Goal: Task Accomplishment & Management: Complete application form

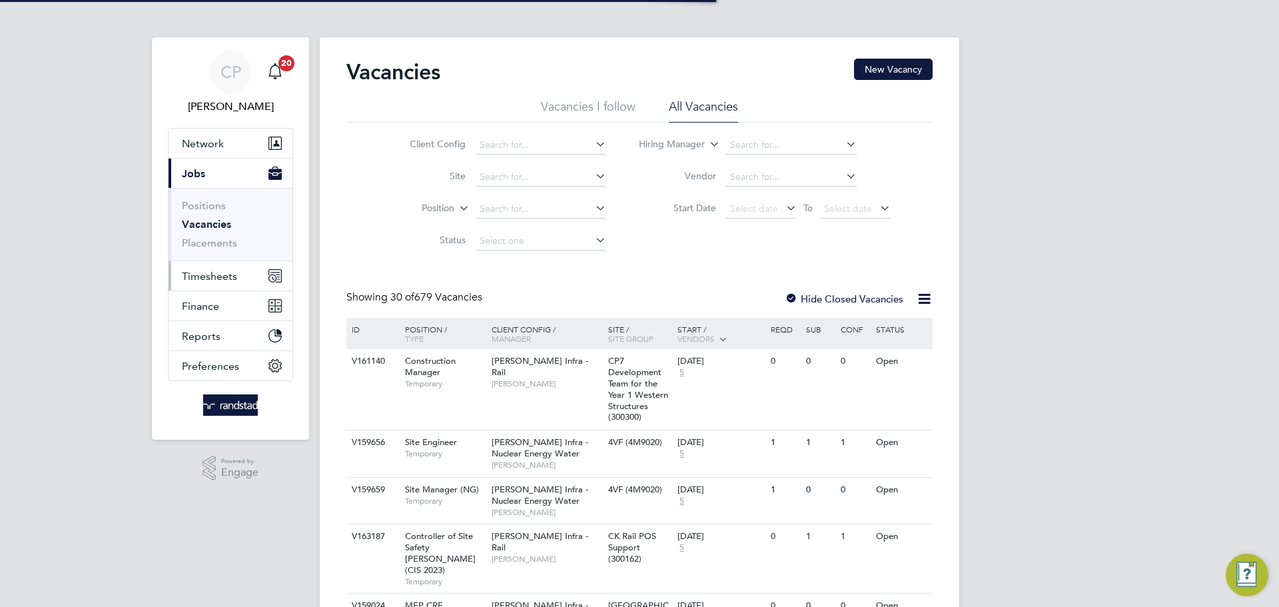
click at [202, 276] on span "Timesheets" at bounding box center [209, 276] width 55 height 13
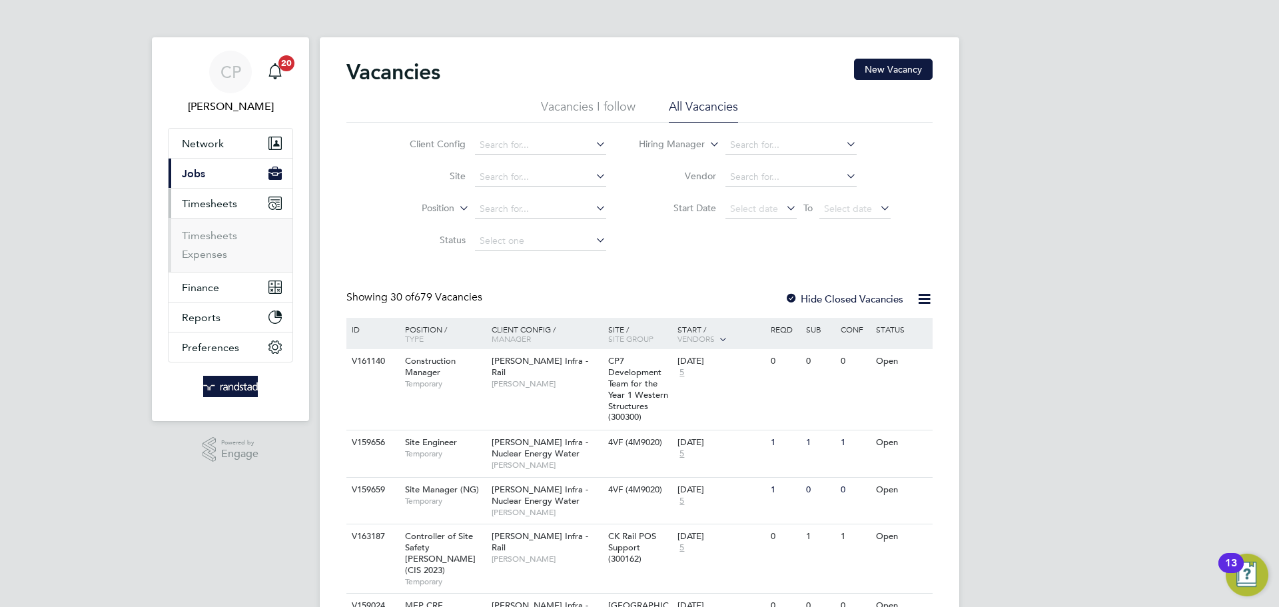
click at [218, 228] on ul "Timesheets Expenses" at bounding box center [230, 245] width 124 height 54
click at [217, 234] on link "Timesheets" at bounding box center [209, 235] width 55 height 13
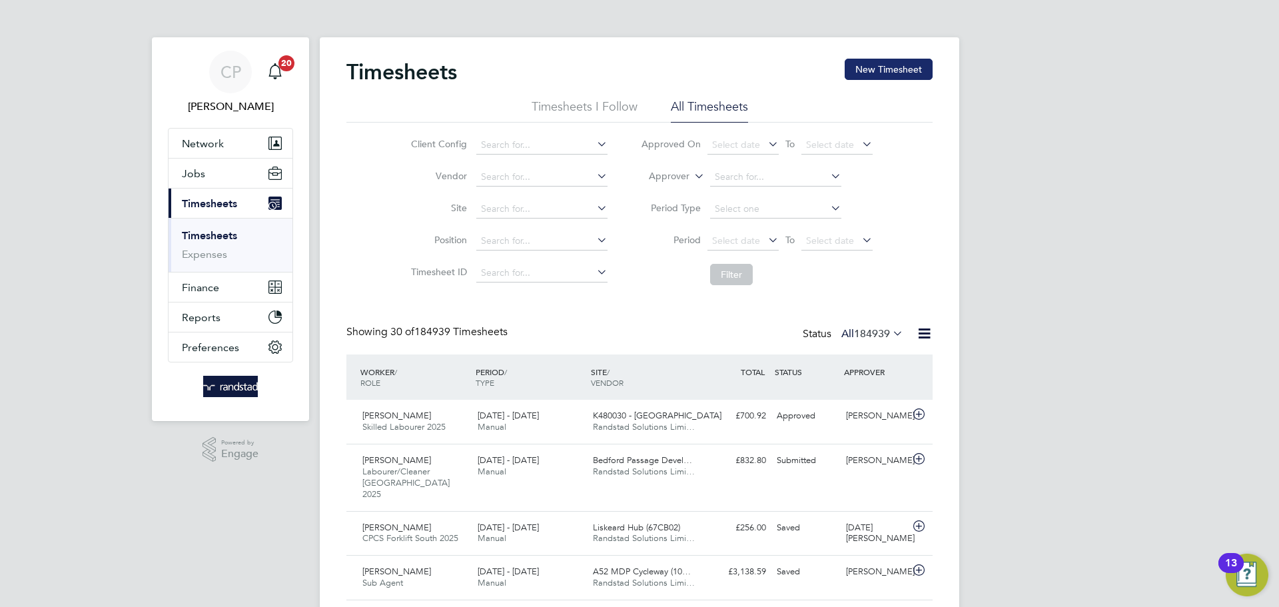
click at [877, 76] on button "New Timesheet" at bounding box center [888, 69] width 88 height 21
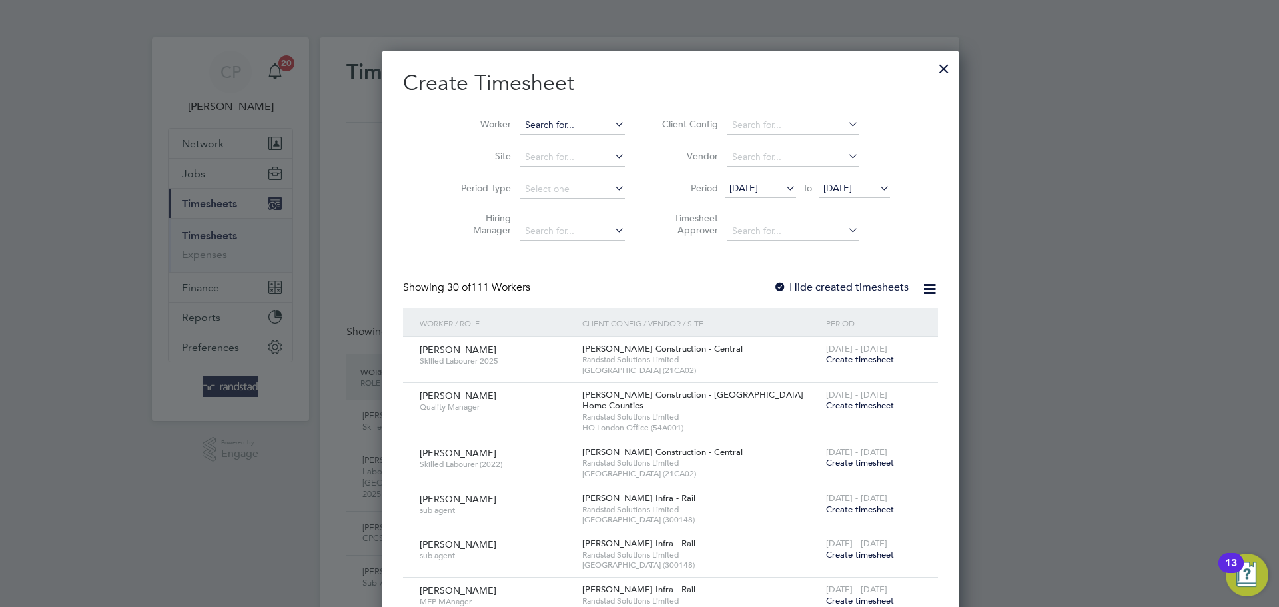
click at [527, 116] on input at bounding box center [572, 125] width 105 height 19
type input "malachi"
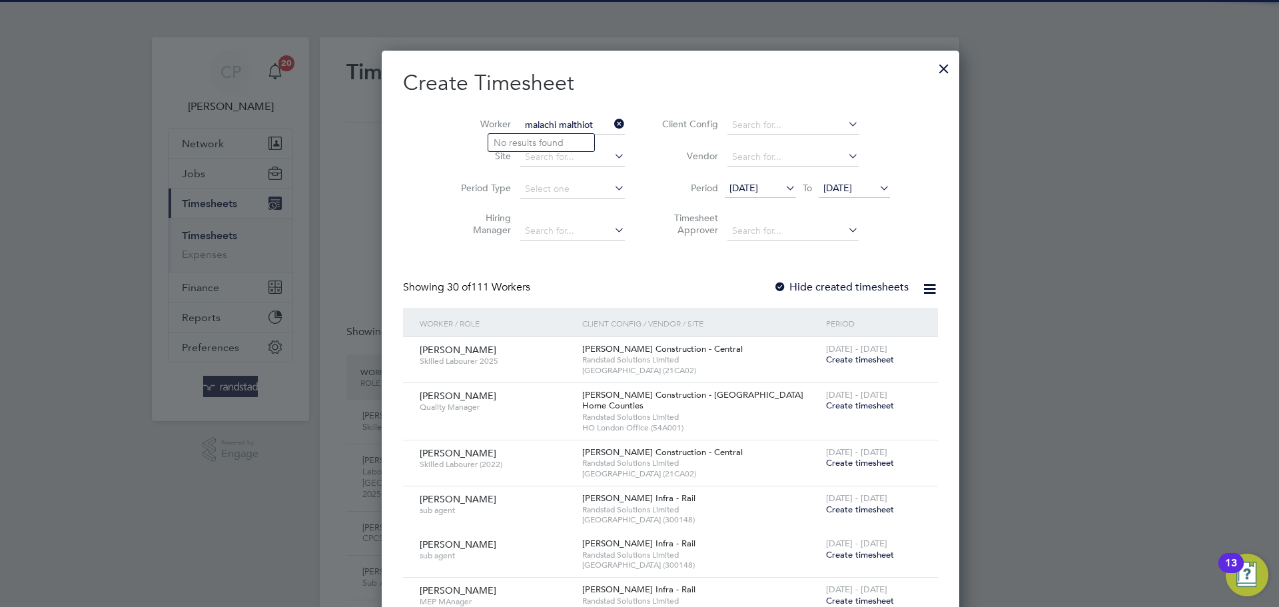
type input "malachi malthiot"
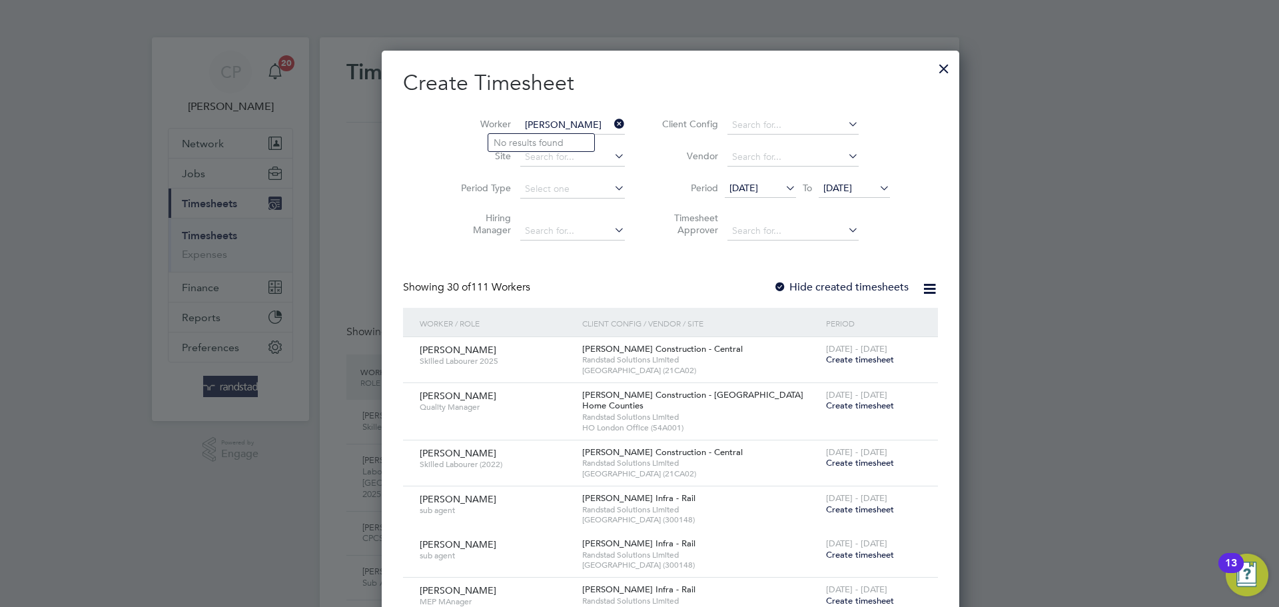
type input "malachi mathiot"
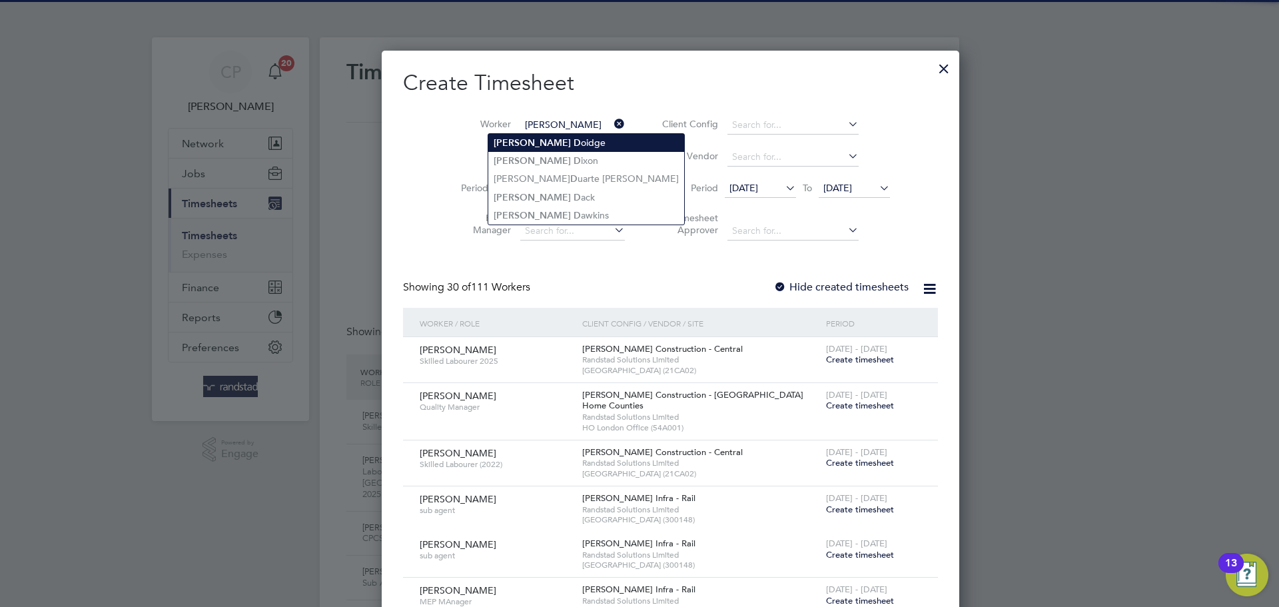
click at [553, 146] on li "Nicholas D oidge" at bounding box center [586, 143] width 196 height 18
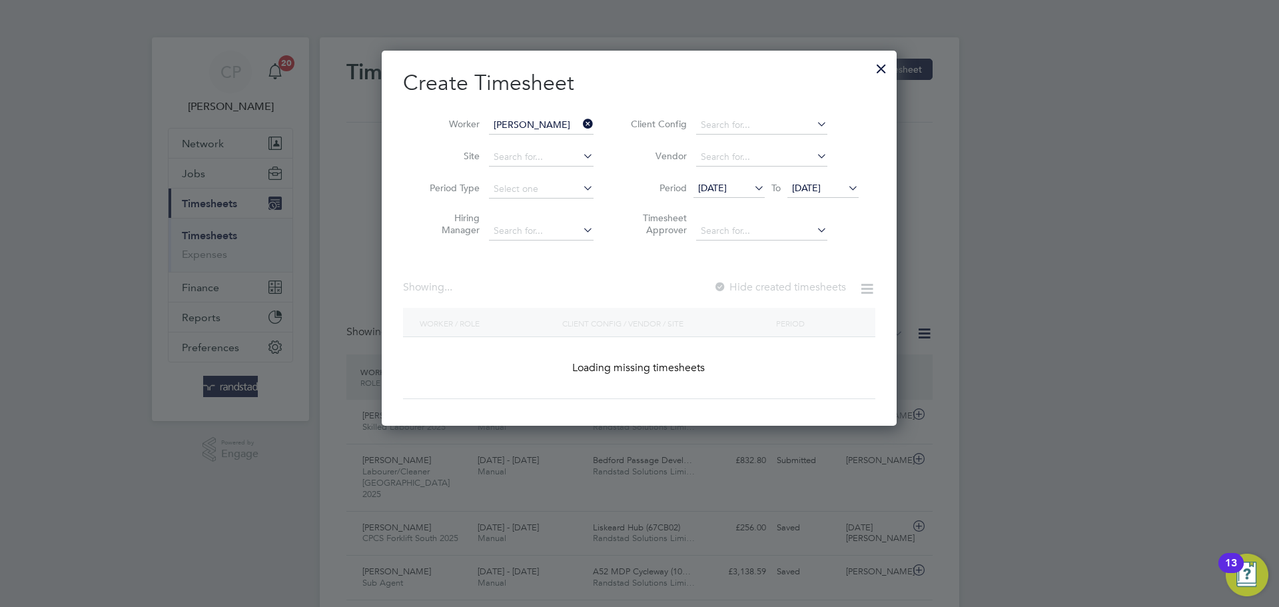
type input "Nicholas Doidge"
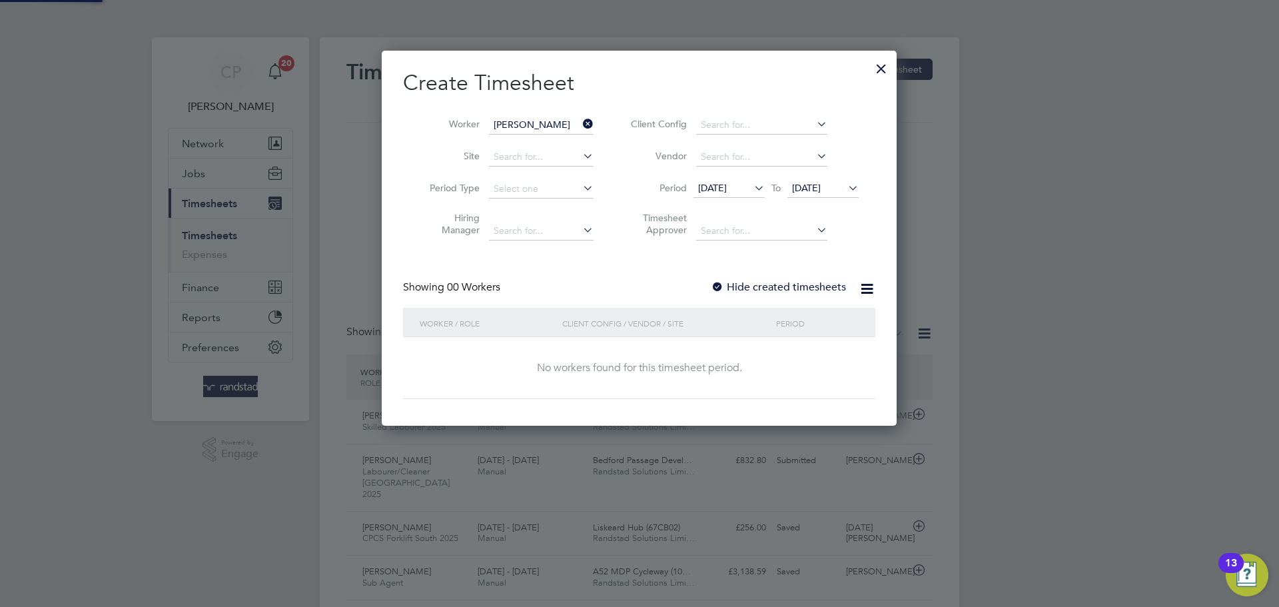
click at [845, 192] on icon at bounding box center [845, 187] width 0 height 19
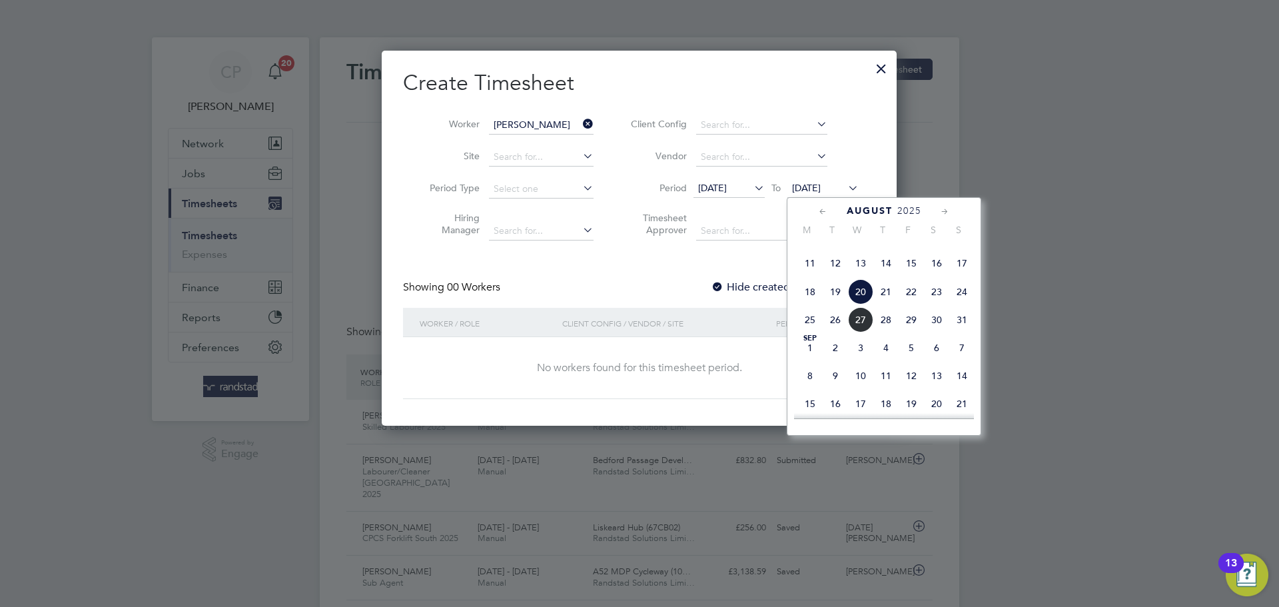
click at [860, 332] on span "27" at bounding box center [860, 319] width 25 height 25
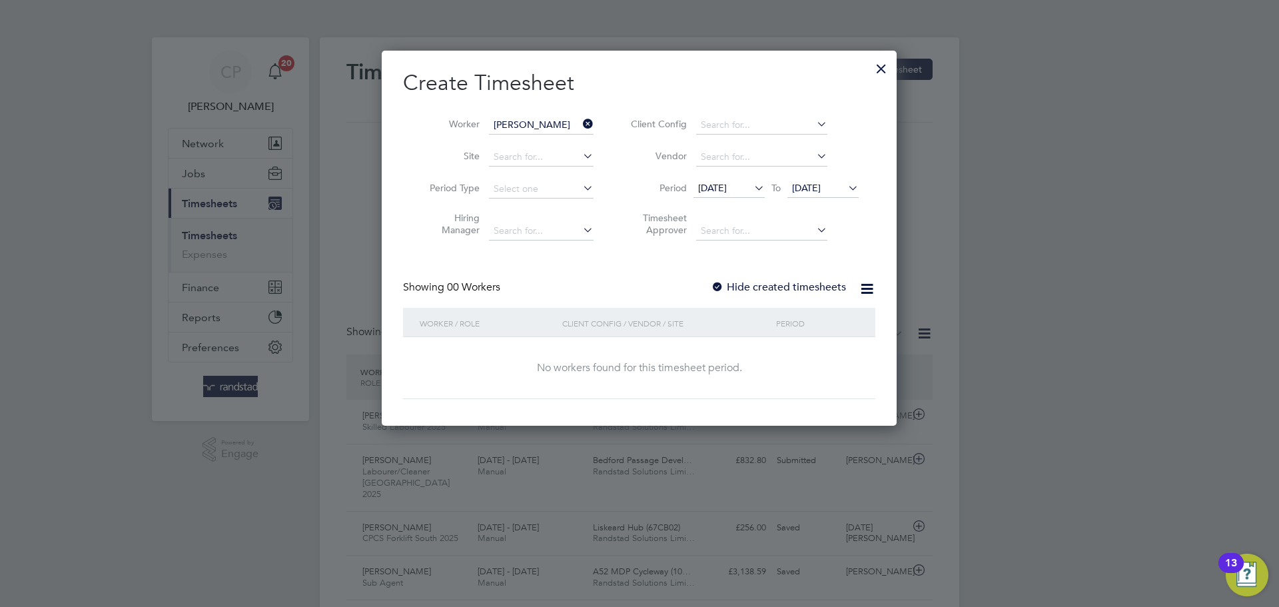
click at [798, 293] on div "Hide created timesheets" at bounding box center [780, 287] width 138 height 14
click at [799, 290] on label "Hide created timesheets" at bounding box center [778, 286] width 135 height 13
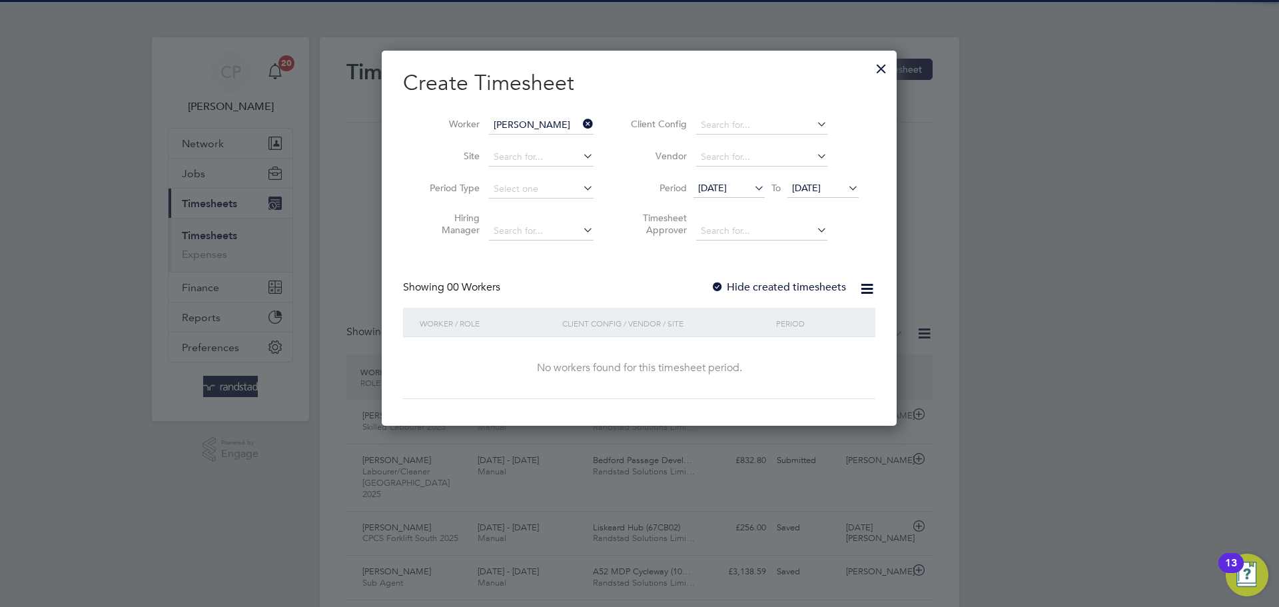
scroll to position [376, 515]
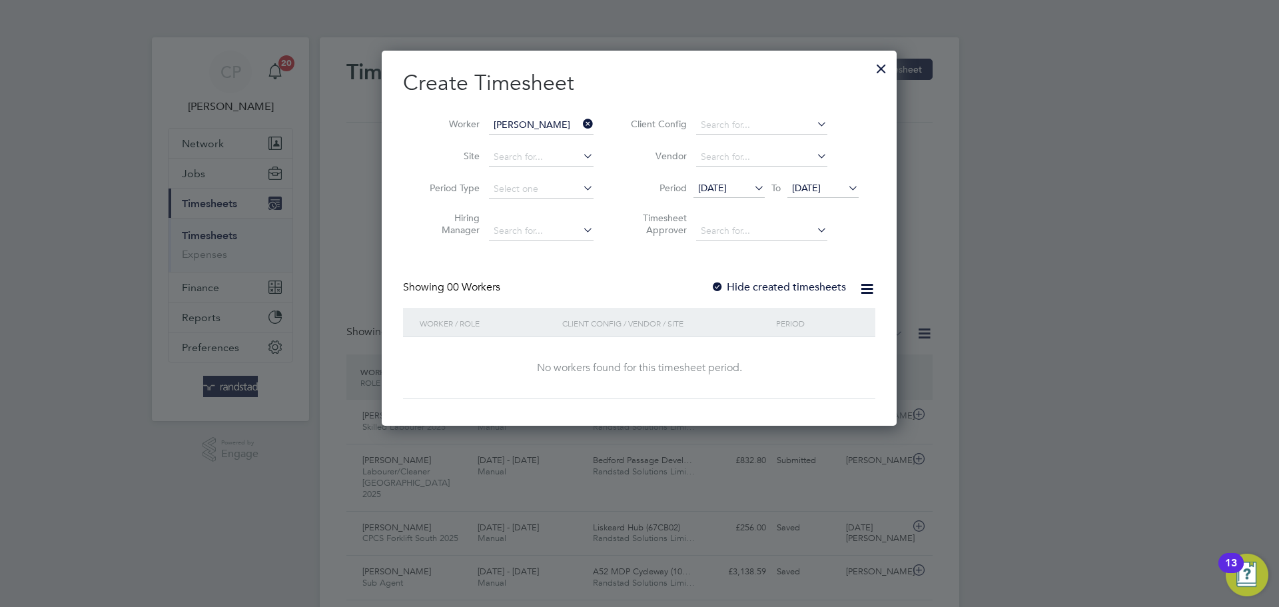
click at [800, 289] on label "Hide created timesheets" at bounding box center [778, 286] width 135 height 13
click at [800, 288] on label "Hide created timesheets" at bounding box center [778, 286] width 135 height 13
click at [752, 178] on li "Period 13 Aug 2025 To 27 Aug 2025" at bounding box center [742, 189] width 265 height 32
click at [726, 184] on span "13 Aug 2025" at bounding box center [712, 188] width 29 height 12
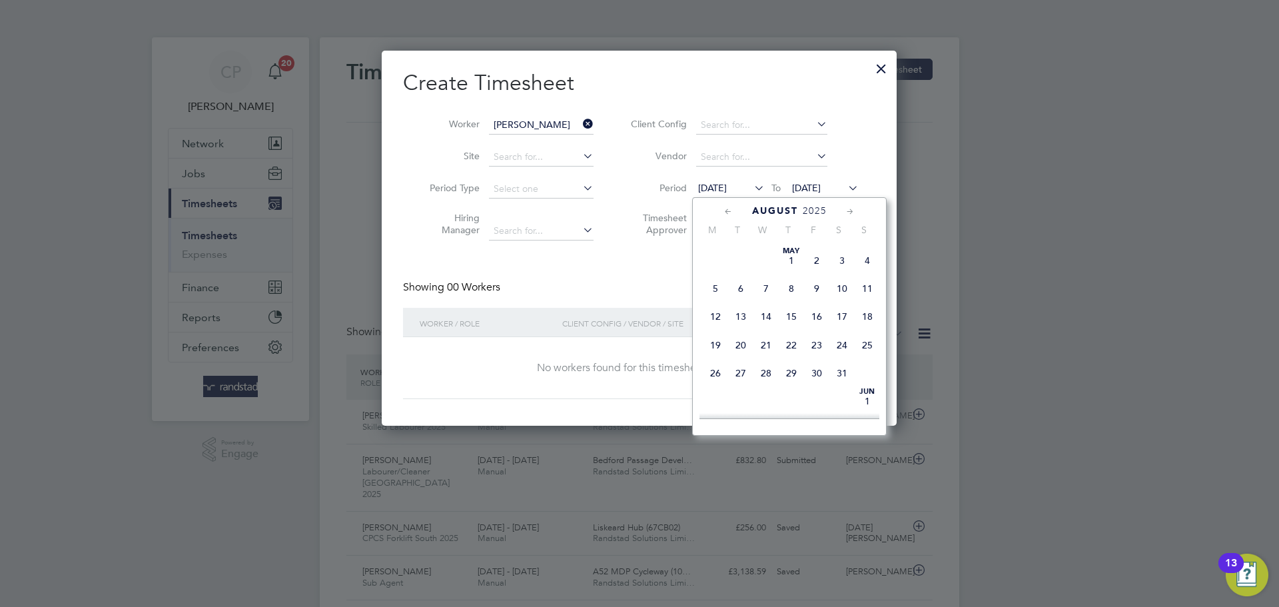
scroll to position [473, 0]
click at [710, 334] on span "18" at bounding box center [715, 321] width 25 height 25
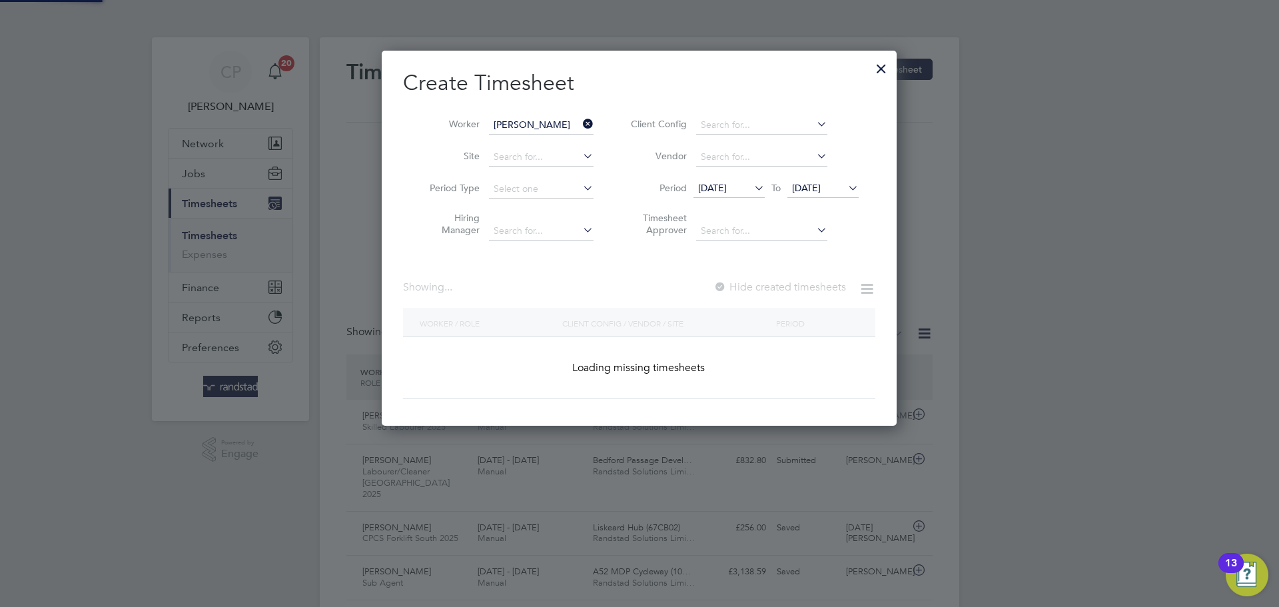
scroll to position [376, 515]
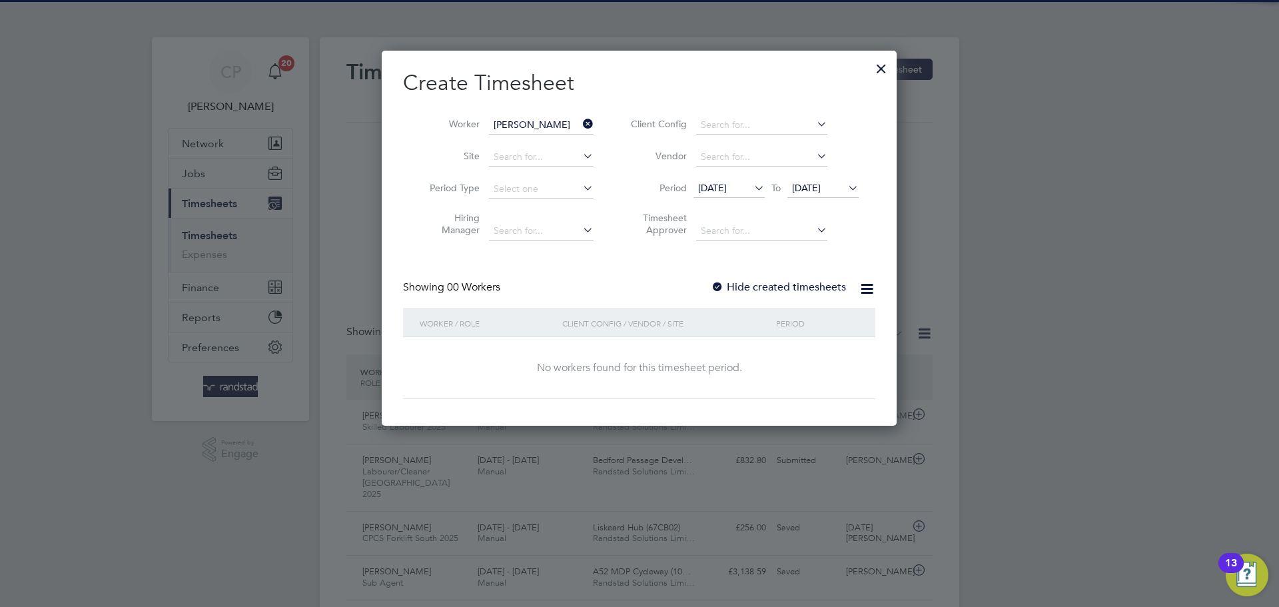
click at [784, 282] on label "Hide created timesheets" at bounding box center [778, 286] width 135 height 13
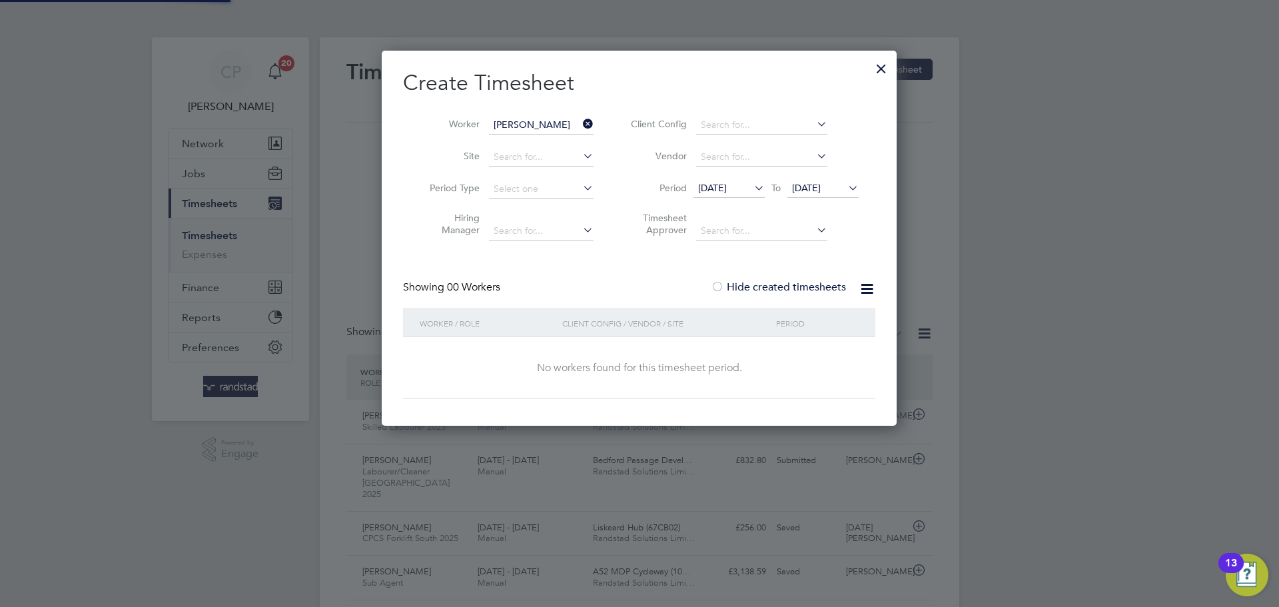
click at [784, 282] on label "Hide created timesheets" at bounding box center [778, 286] width 135 height 13
click at [876, 63] on div at bounding box center [881, 65] width 24 height 24
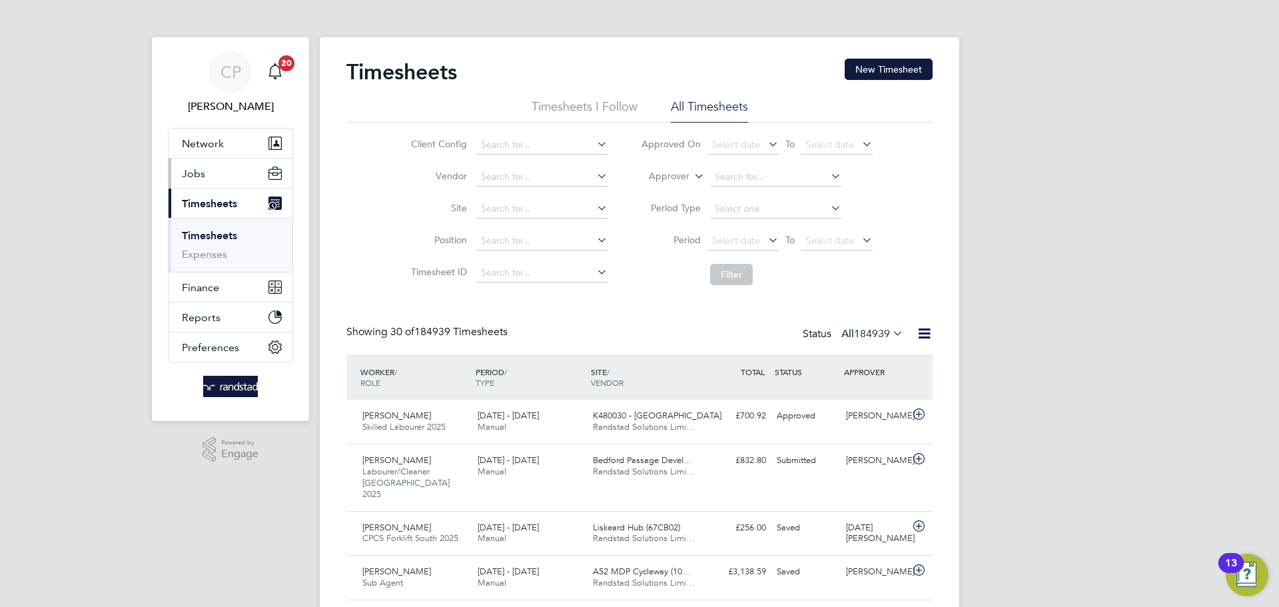
scroll to position [45, 116]
click at [232, 167] on button "Jobs" at bounding box center [230, 172] width 124 height 29
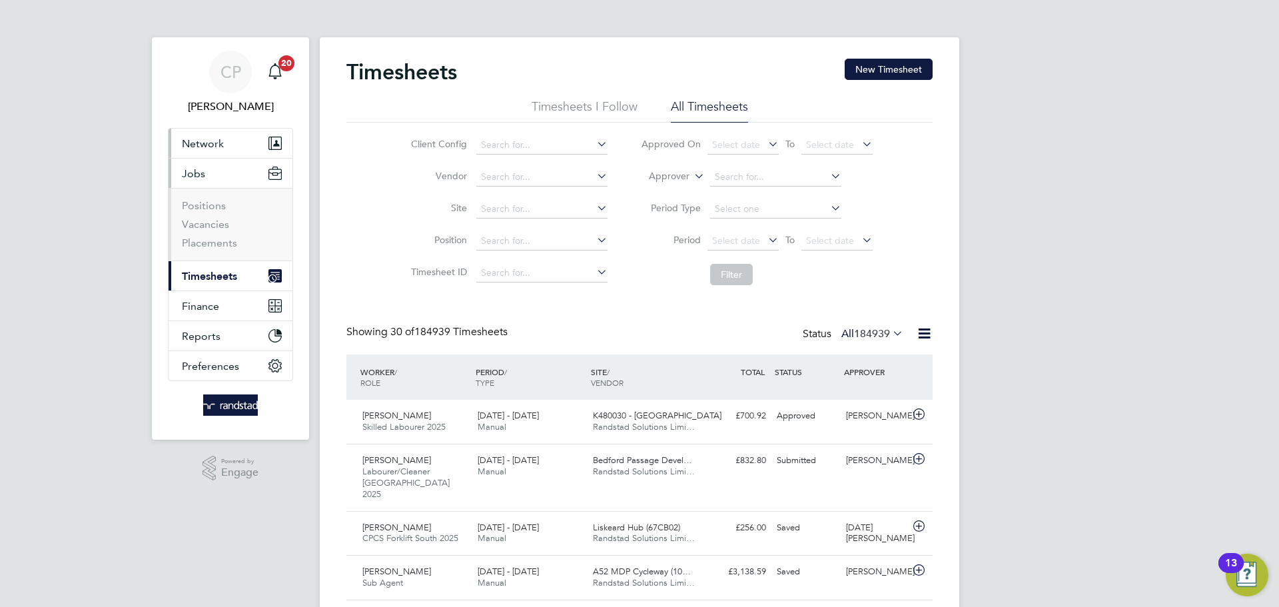
click at [234, 130] on button "Network" at bounding box center [230, 143] width 124 height 29
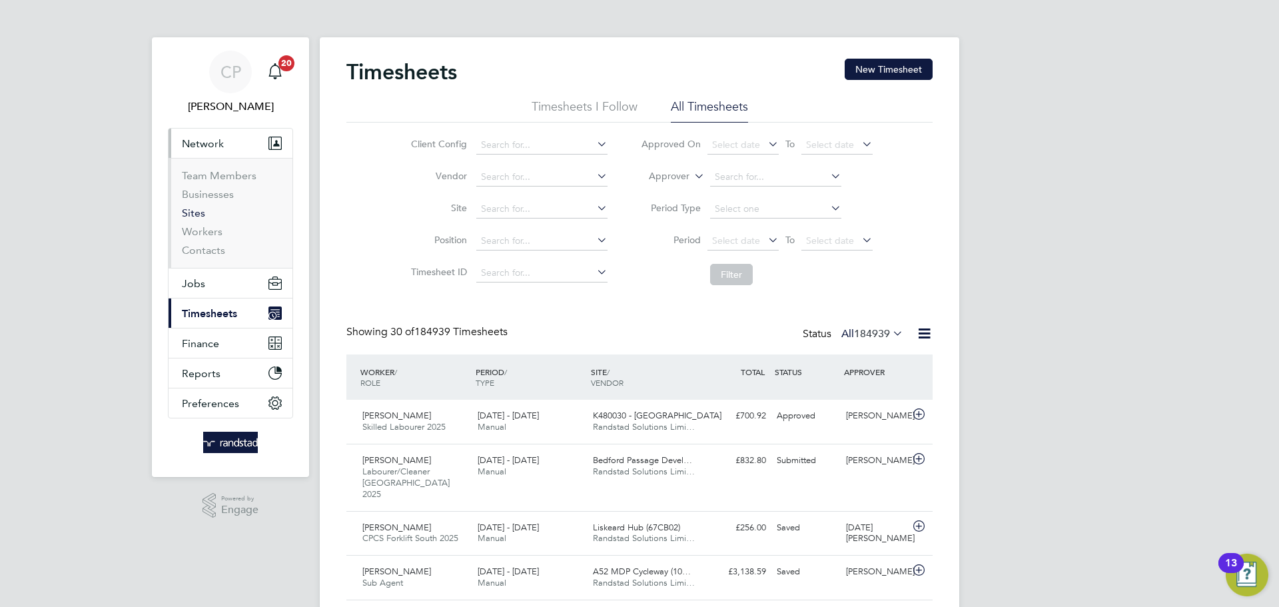
click at [203, 212] on link "Sites" at bounding box center [193, 212] width 23 height 13
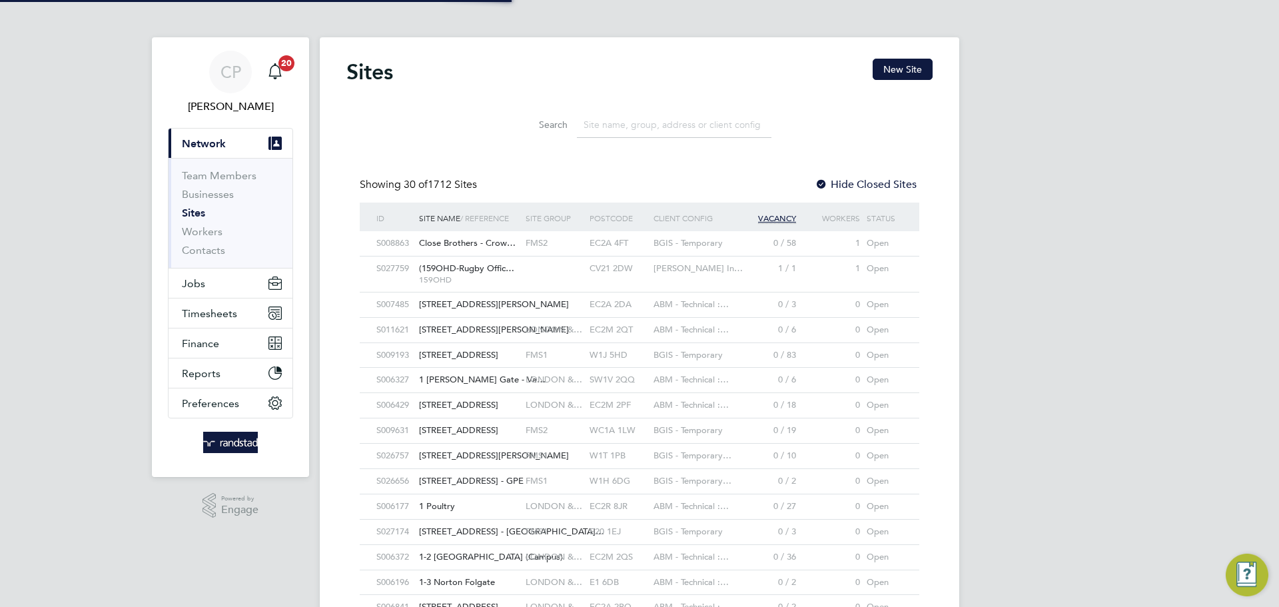
click at [657, 119] on input at bounding box center [674, 125] width 194 height 26
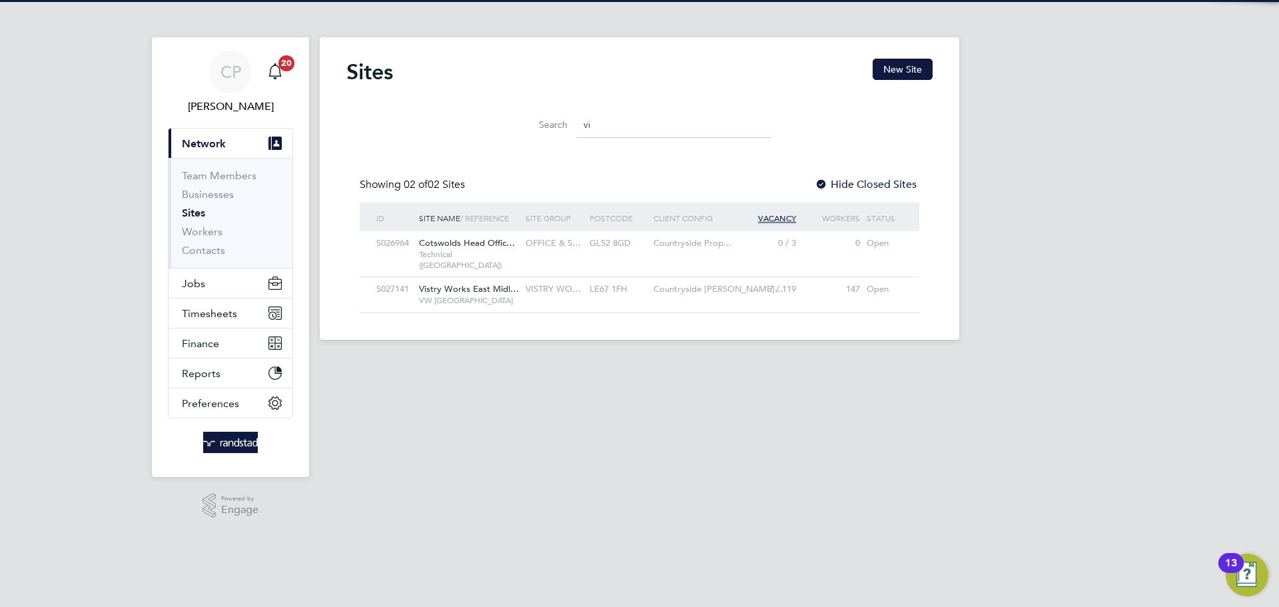
type input "v"
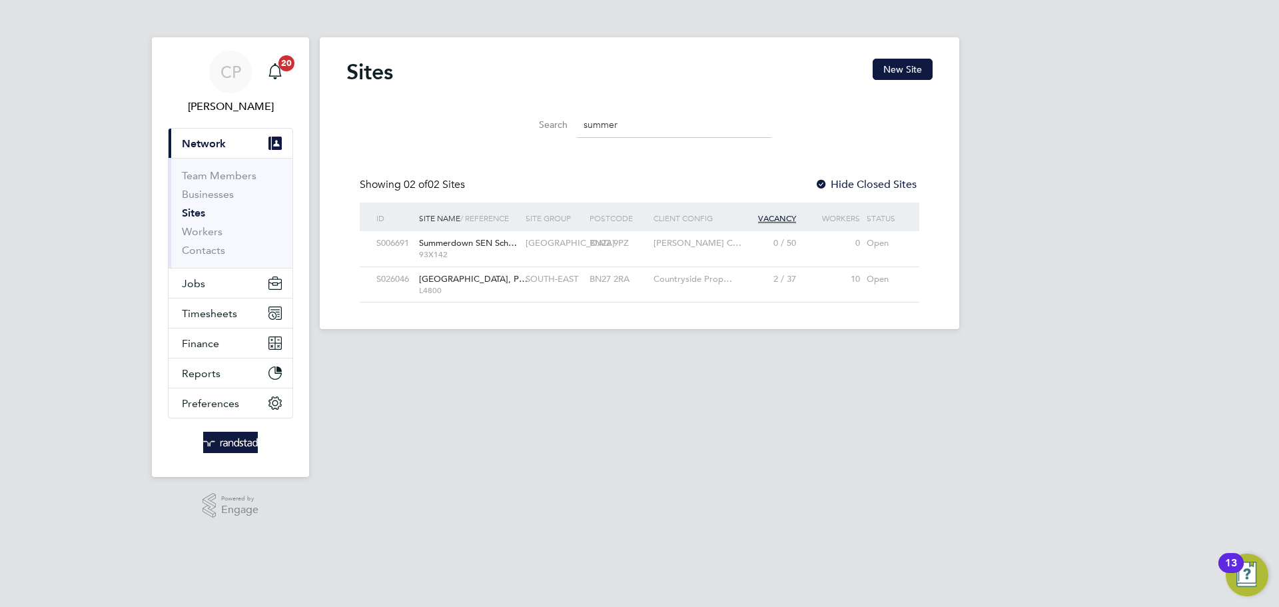
type input "summer"
click at [479, 274] on span "Summerhill Gardens, P…" at bounding box center [473, 278] width 109 height 11
click at [204, 305] on button "Timesheets" at bounding box center [230, 312] width 124 height 29
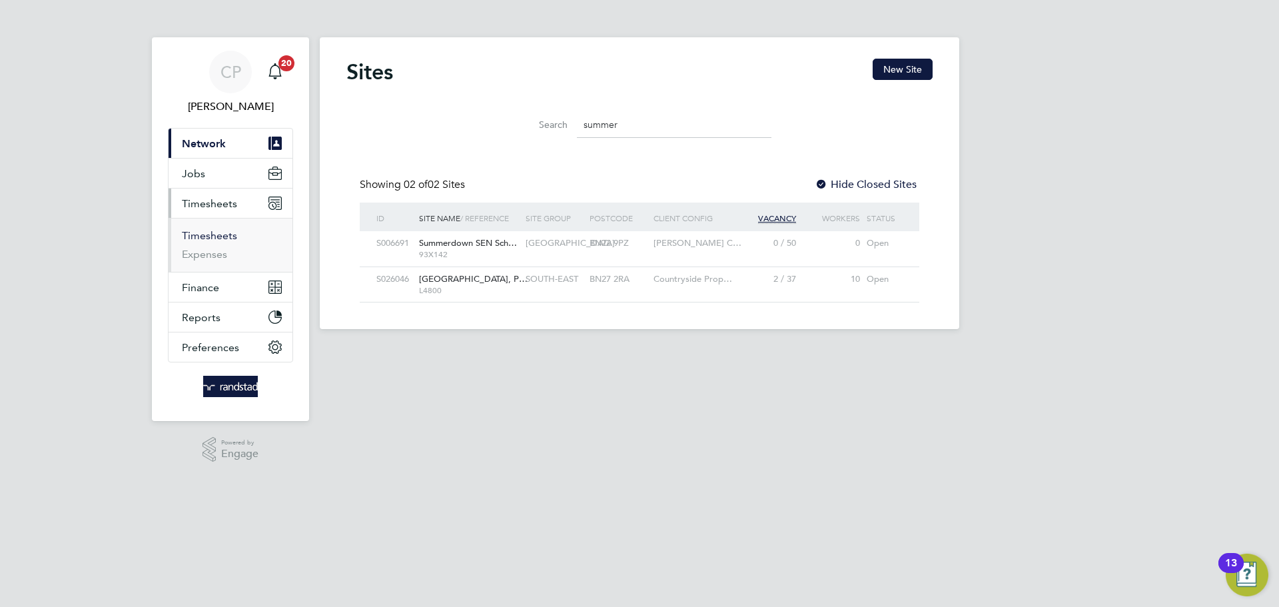
click at [218, 234] on link "Timesheets" at bounding box center [209, 235] width 55 height 13
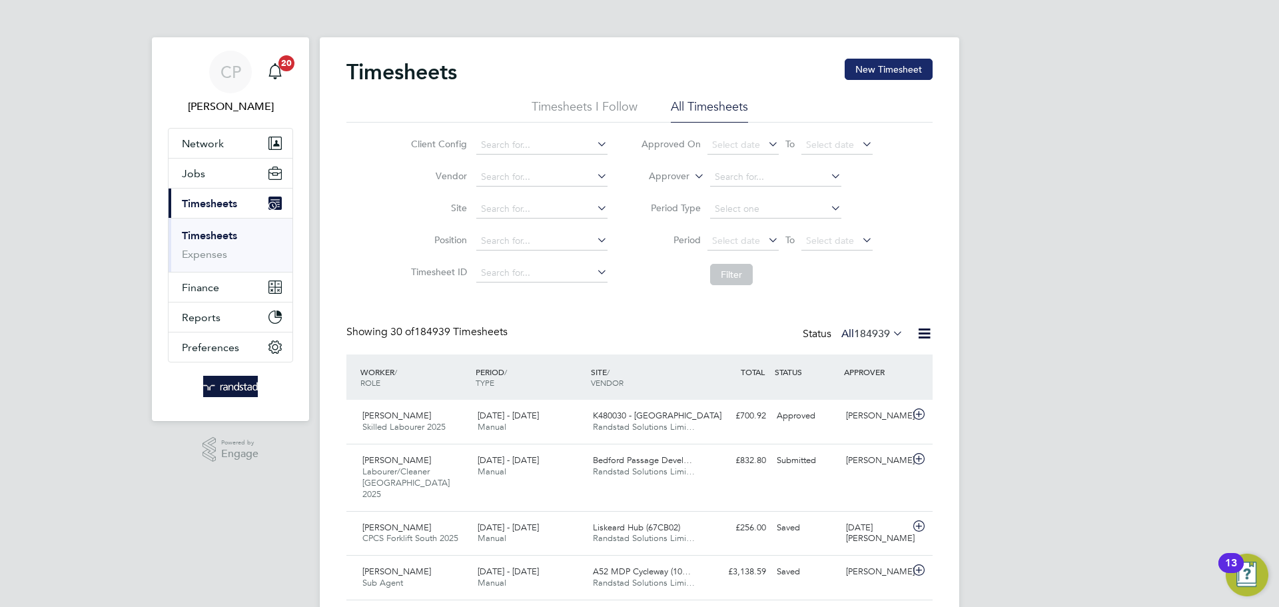
click at [870, 78] on button "New Timesheet" at bounding box center [888, 69] width 88 height 21
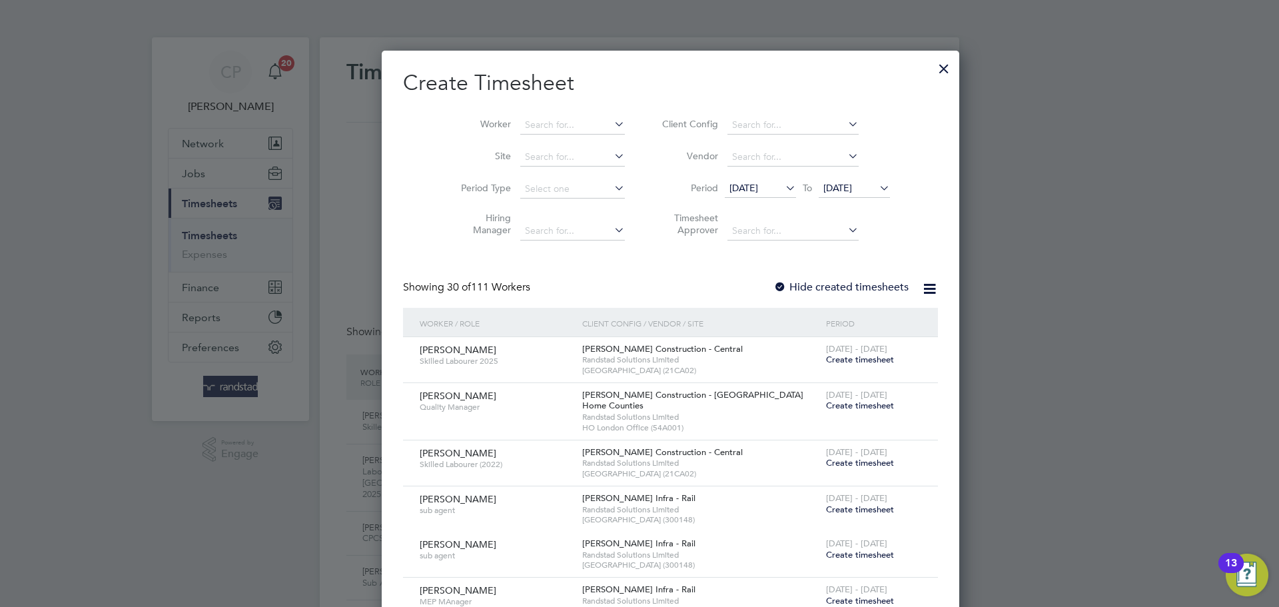
click at [823, 186] on span "20 Aug 2025" at bounding box center [837, 188] width 29 height 12
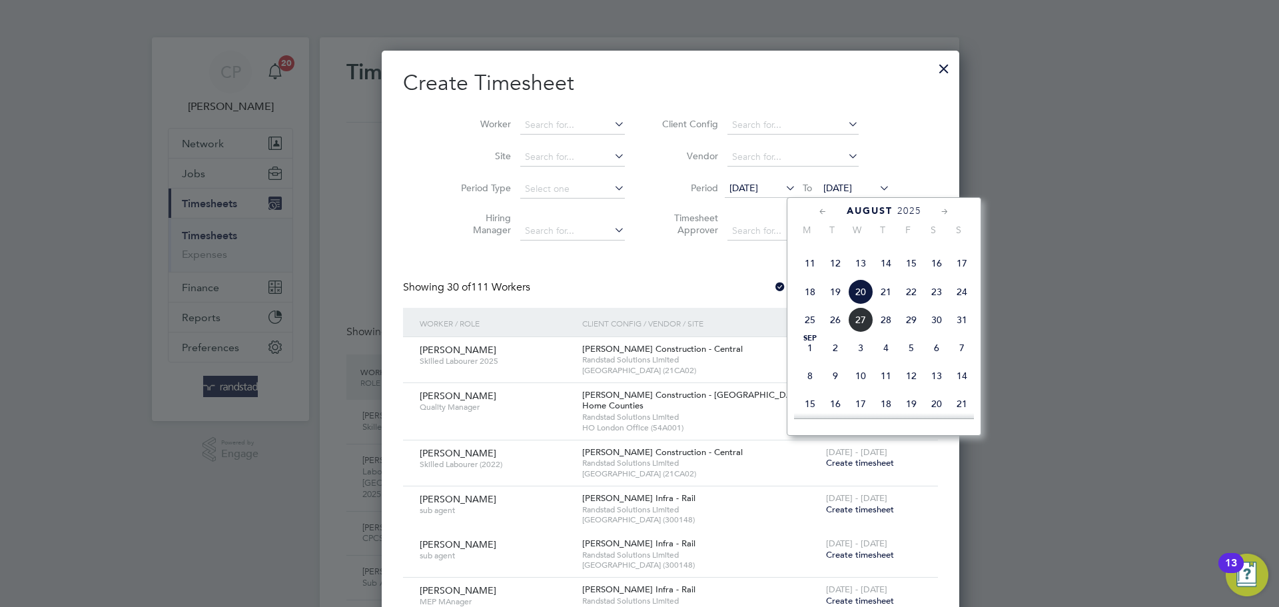
click at [850, 332] on span "27" at bounding box center [860, 319] width 25 height 25
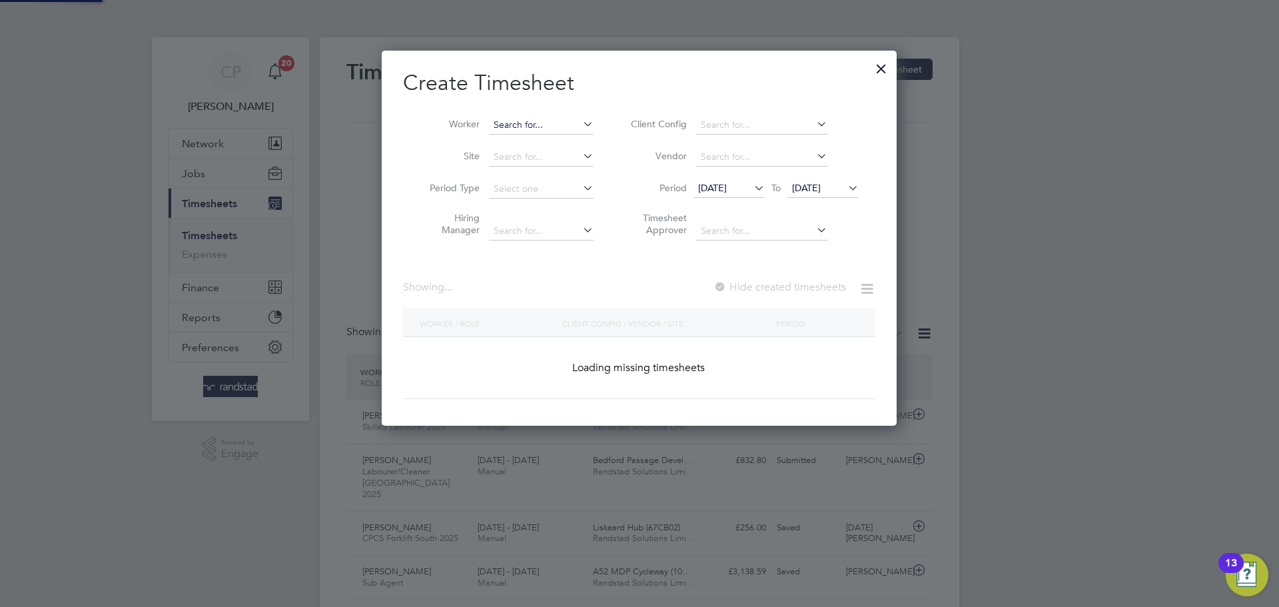
click at [527, 126] on input at bounding box center [541, 125] width 105 height 19
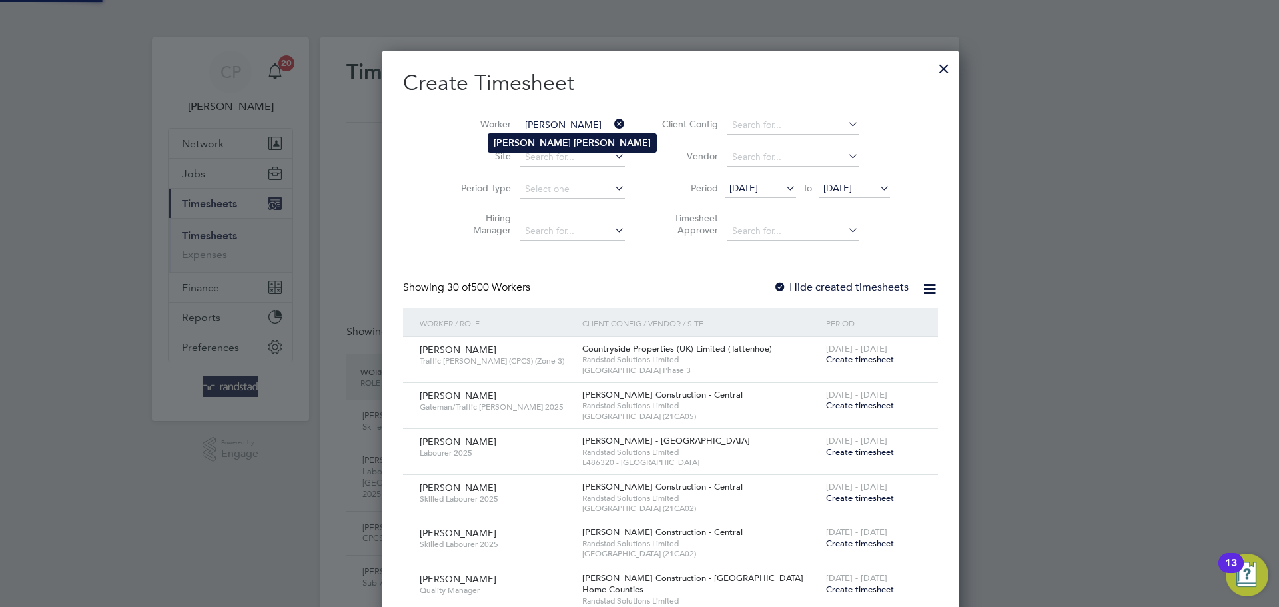
click at [573, 140] on b "Russell" at bounding box center [611, 142] width 77 height 11
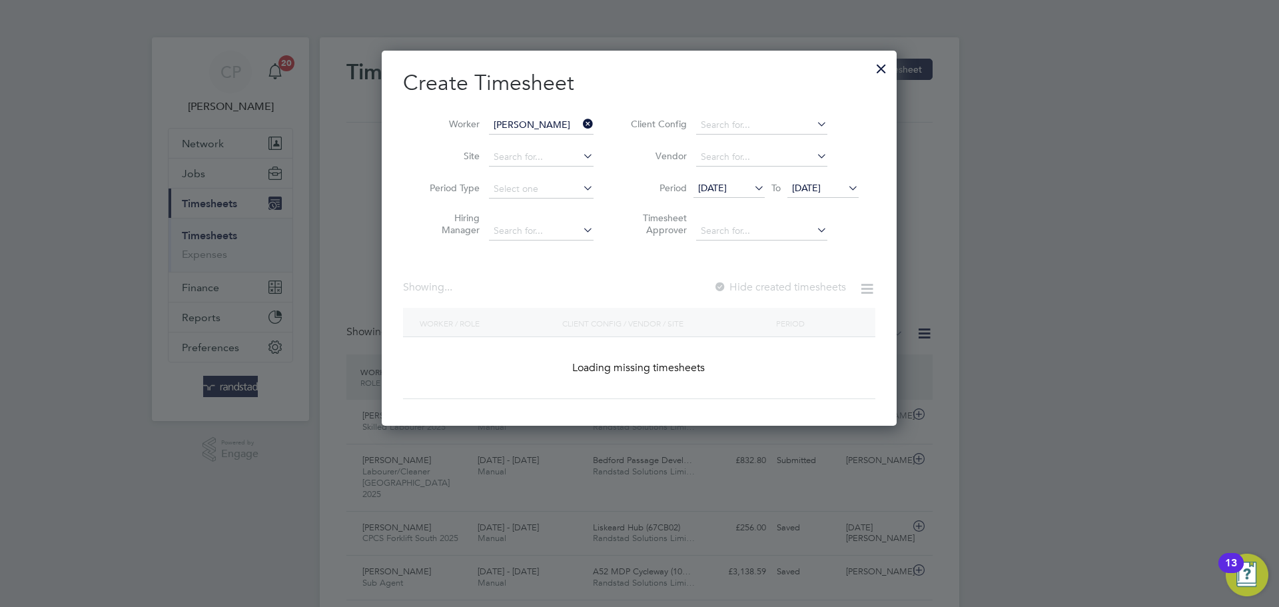
type input "Jamie Russell"
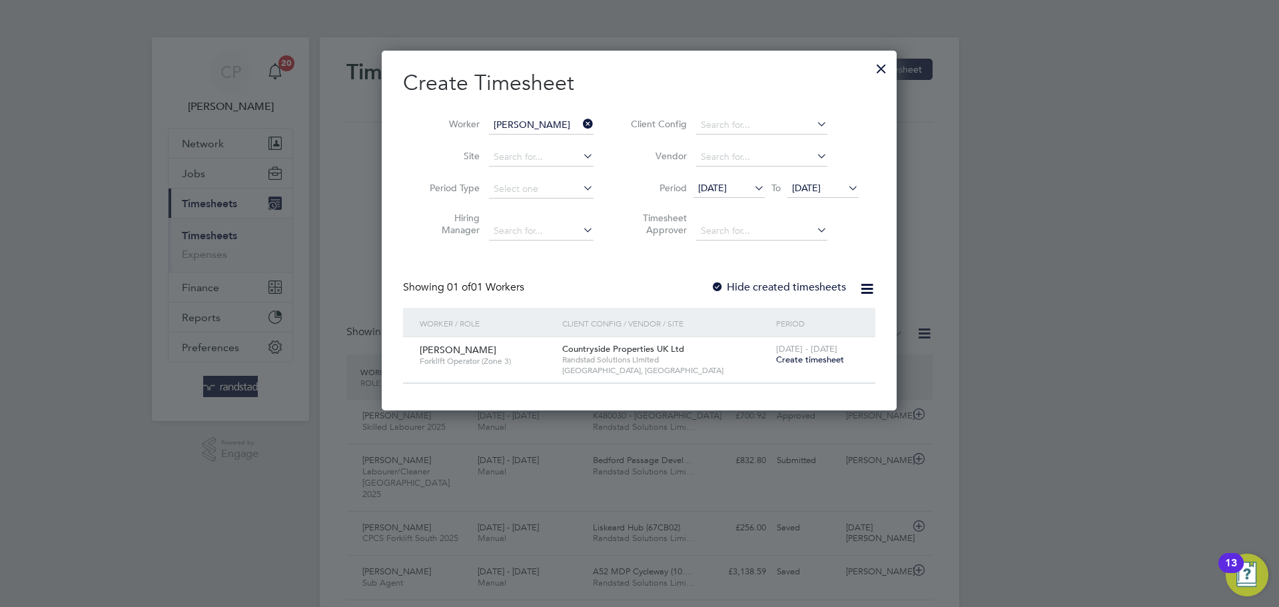
click at [886, 61] on div at bounding box center [881, 65] width 24 height 24
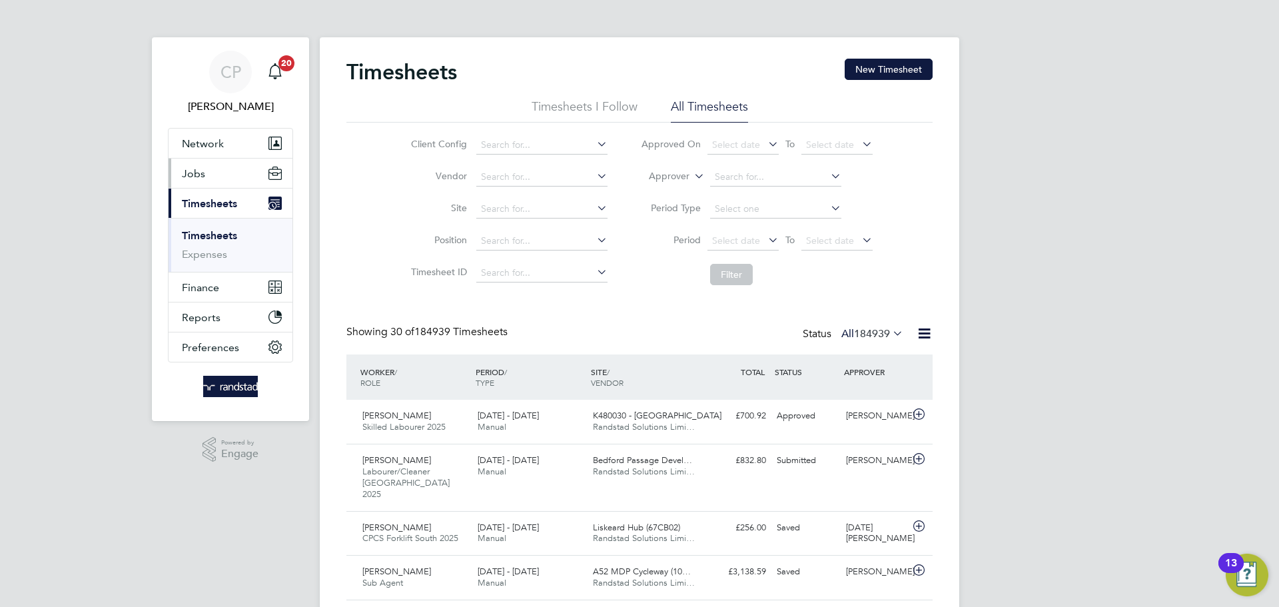
click at [231, 173] on button "Jobs" at bounding box center [230, 172] width 124 height 29
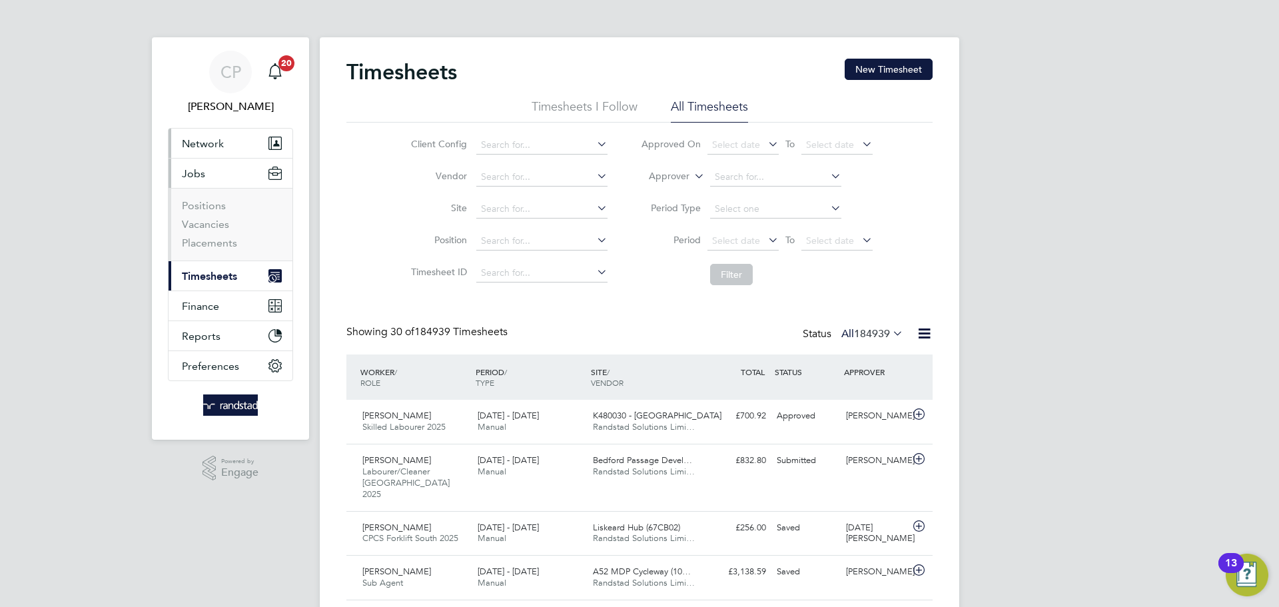
click at [219, 142] on span "Network" at bounding box center [203, 143] width 42 height 13
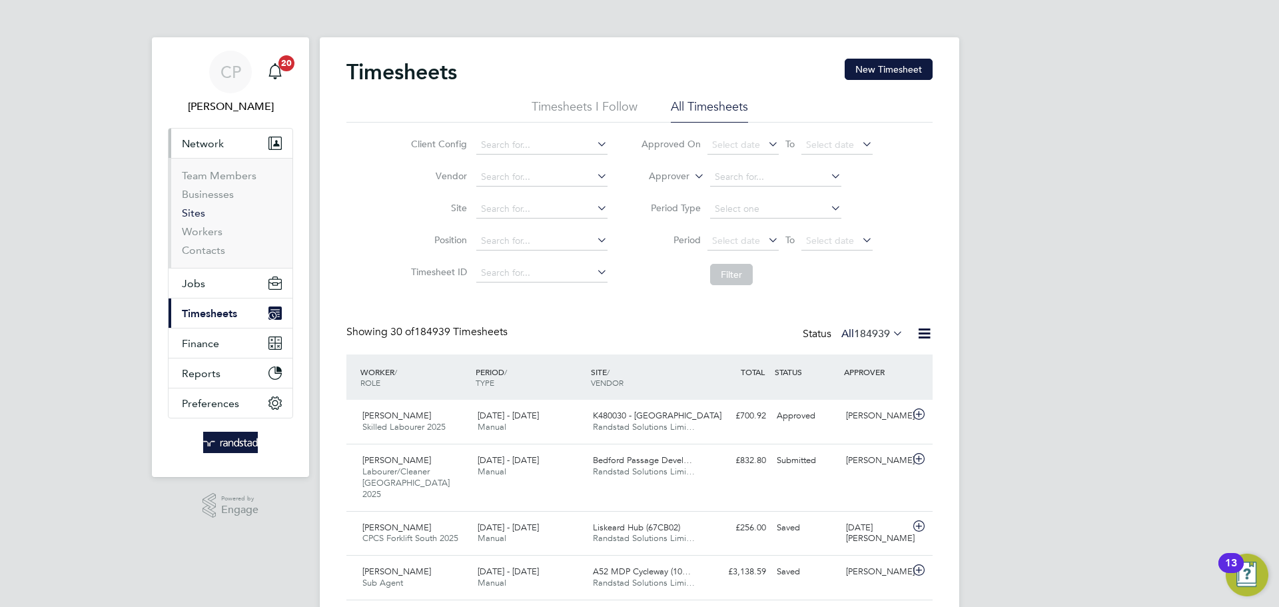
click at [193, 214] on link "Sites" at bounding box center [193, 212] width 23 height 13
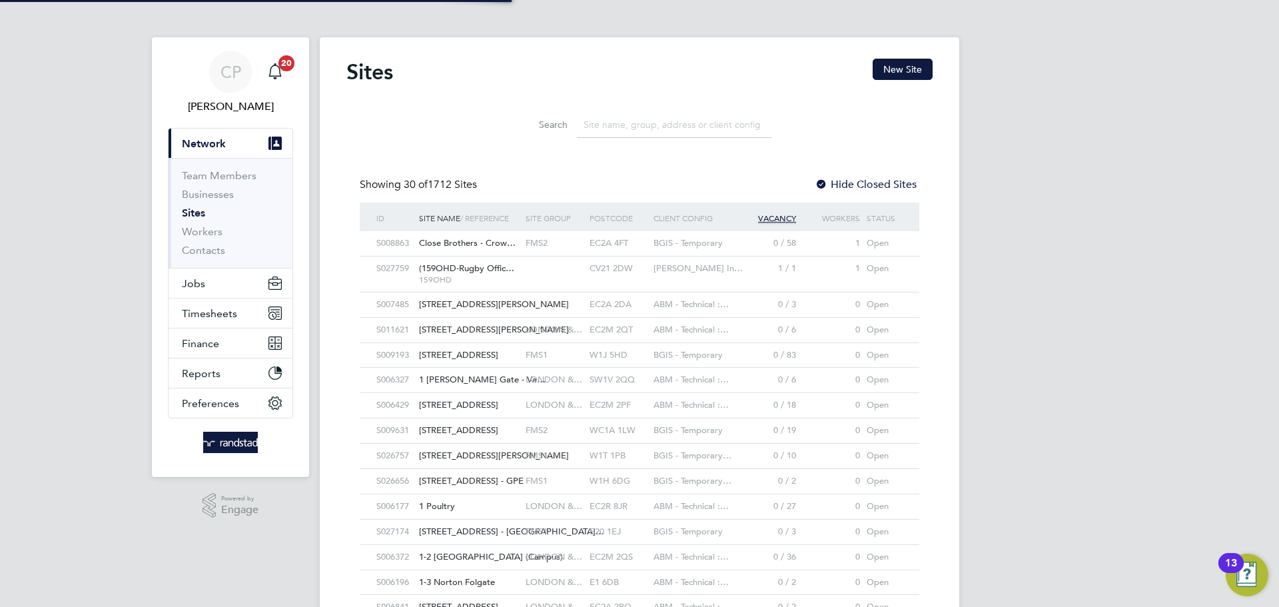
click at [658, 130] on input at bounding box center [674, 125] width 194 height 26
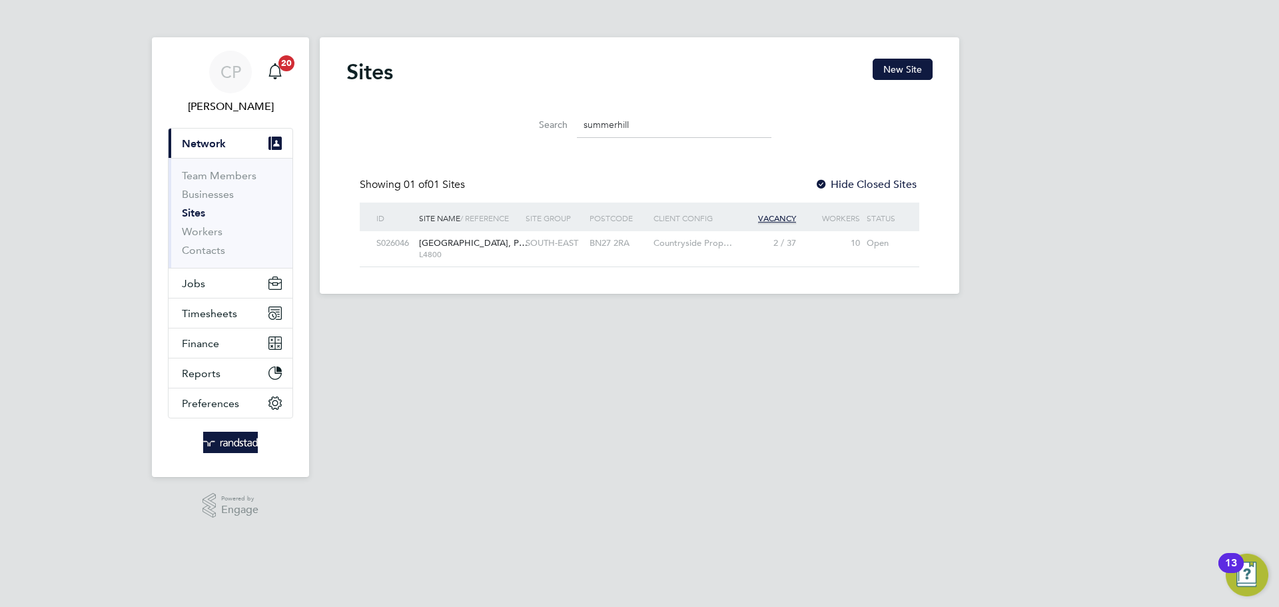
type input "summerhill"
click at [477, 245] on span "Summerhill Gardens, P…" at bounding box center [473, 242] width 109 height 11
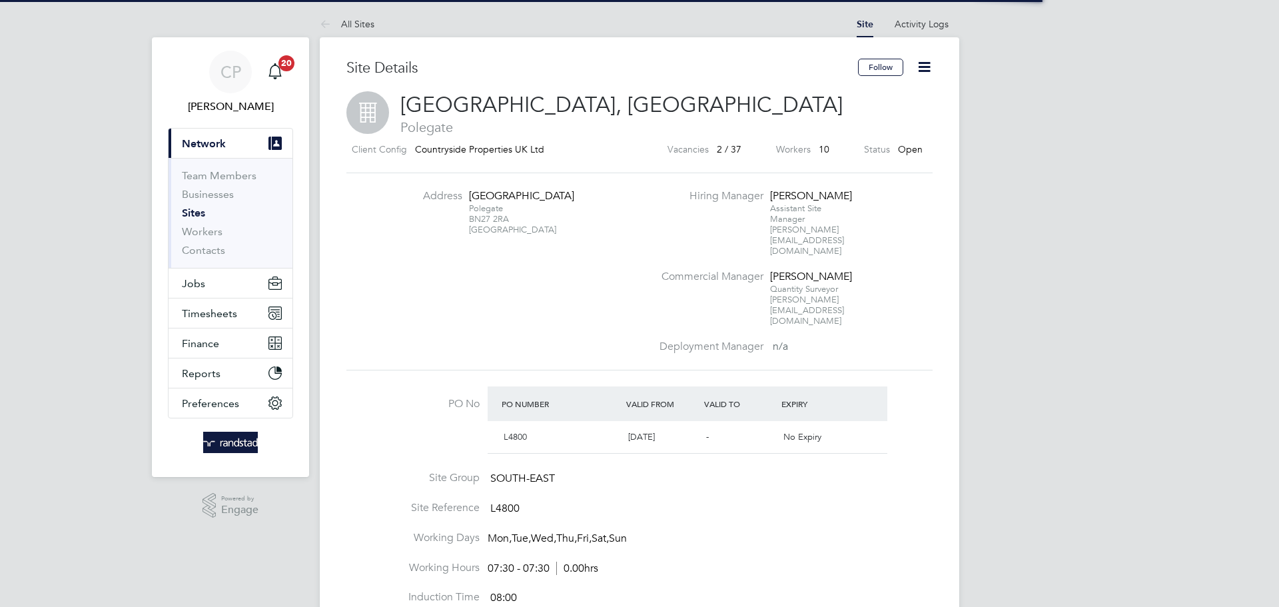
scroll to position [23, 125]
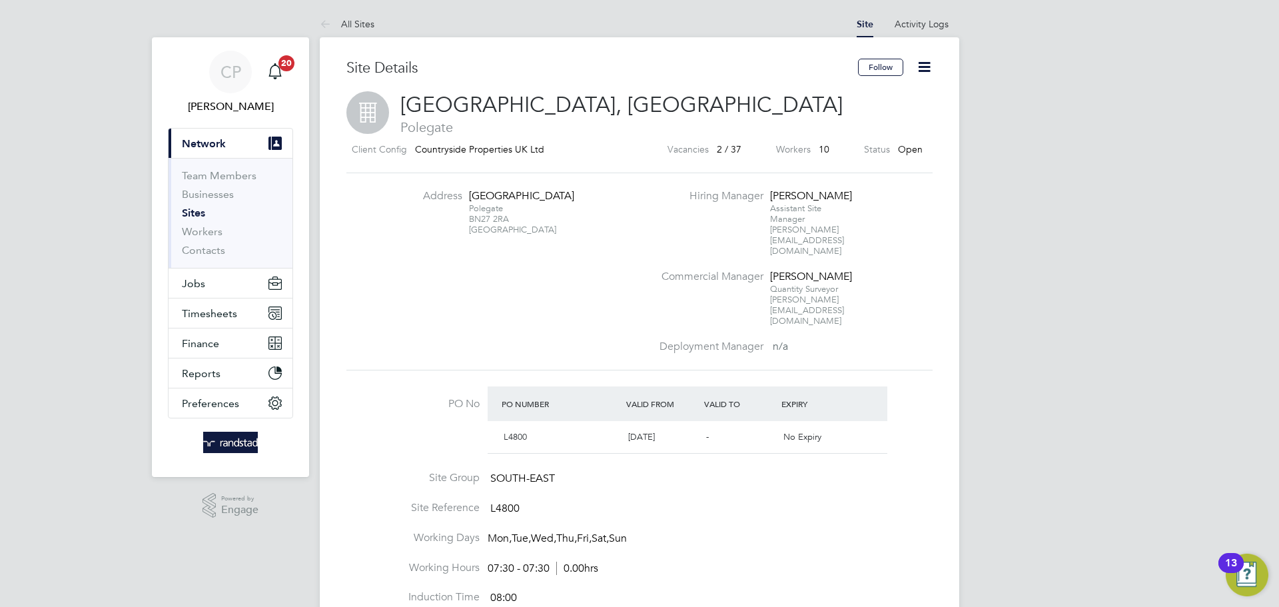
click at [926, 73] on icon at bounding box center [924, 67] width 17 height 17
click at [599, 240] on li "Address Ersham Road Polegate BN27 2RA United Kingdom" at bounding box center [520, 218] width 262 height 59
click at [703, 148] on label "Vacancies" at bounding box center [687, 149] width 41 height 17
click at [797, 149] on label "Workers" at bounding box center [793, 149] width 35 height 17
click at [830, 145] on div "Client Config Countryside Properties UK Ltd Vacancies 2 / 37 Workers 10 Status …" at bounding box center [639, 151] width 586 height 21
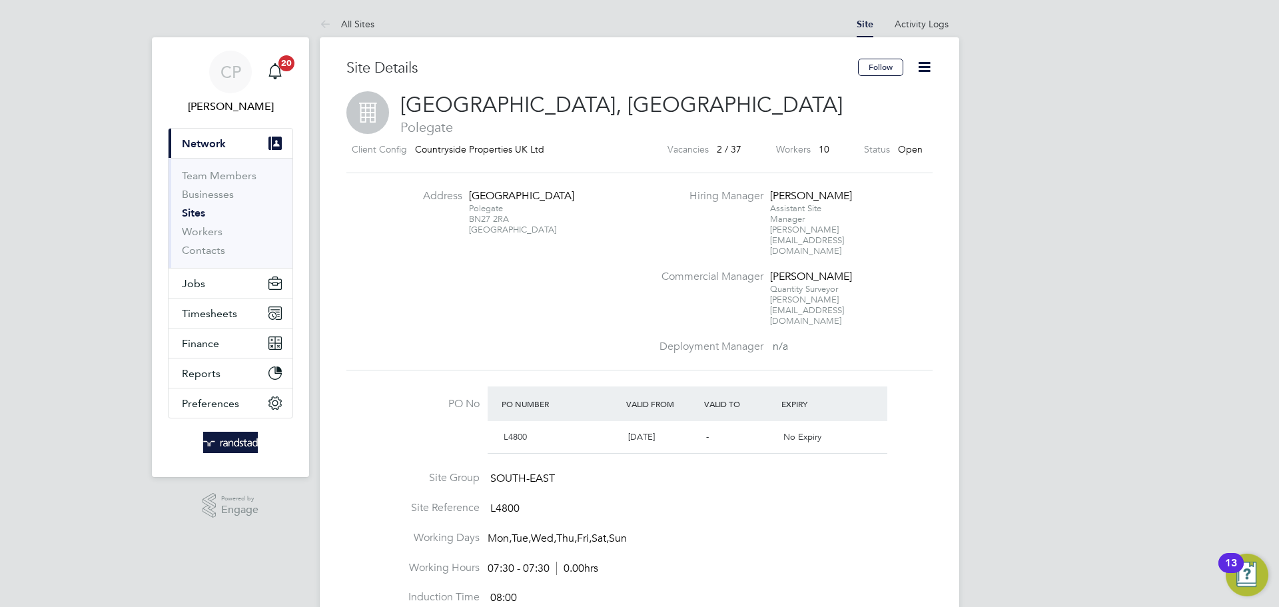
click at [923, 73] on icon at bounding box center [924, 67] width 17 height 17
click at [926, 23] on link "Activity Logs" at bounding box center [921, 24] width 54 height 12
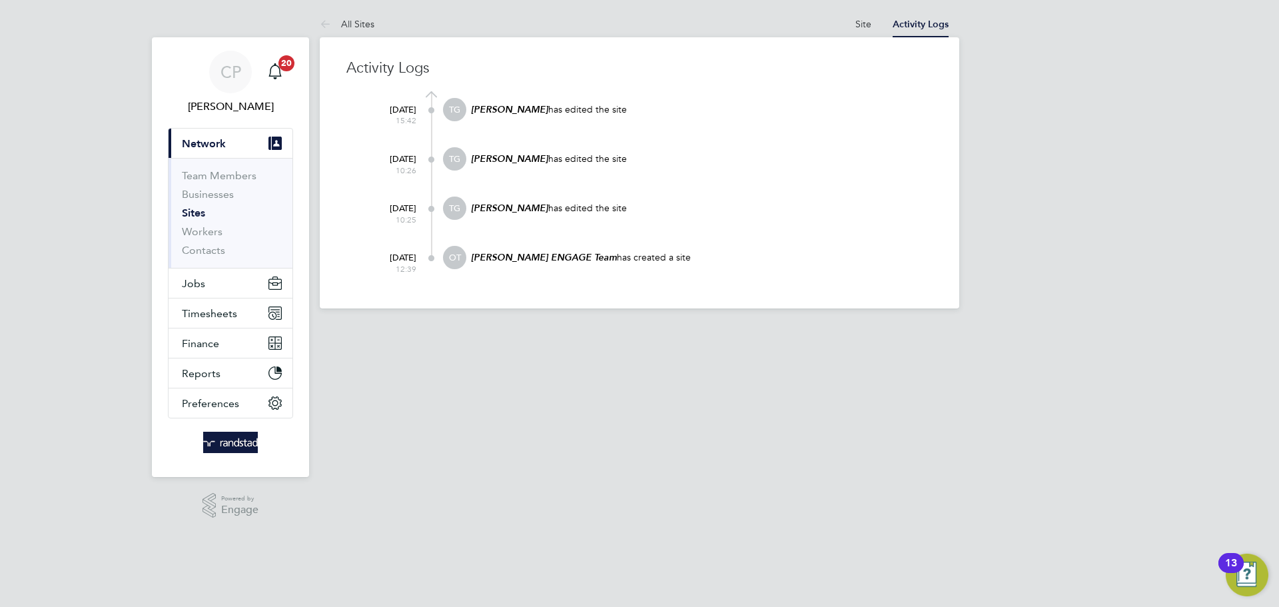
click at [882, 23] on at-navigation-tab "Activity Logs" at bounding box center [920, 23] width 77 height 12
click at [872, 21] on at-navigation-tab "Site" at bounding box center [862, 23] width 37 height 12
click at [869, 20] on link "Site" at bounding box center [863, 24] width 16 height 12
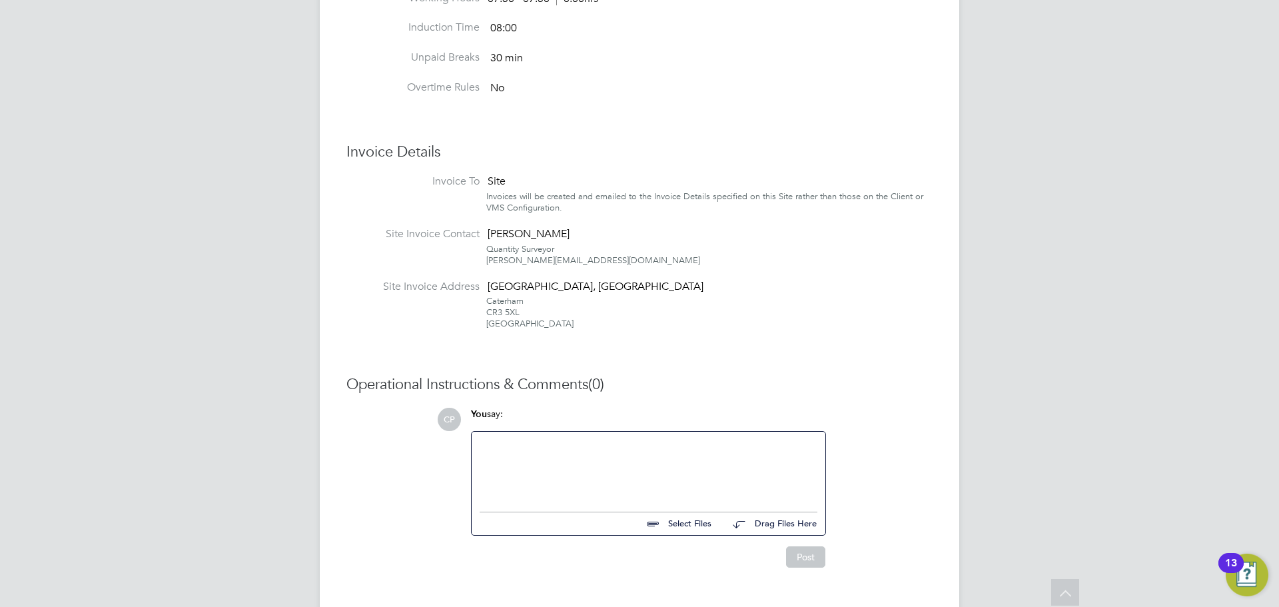
scroll to position [5, 0]
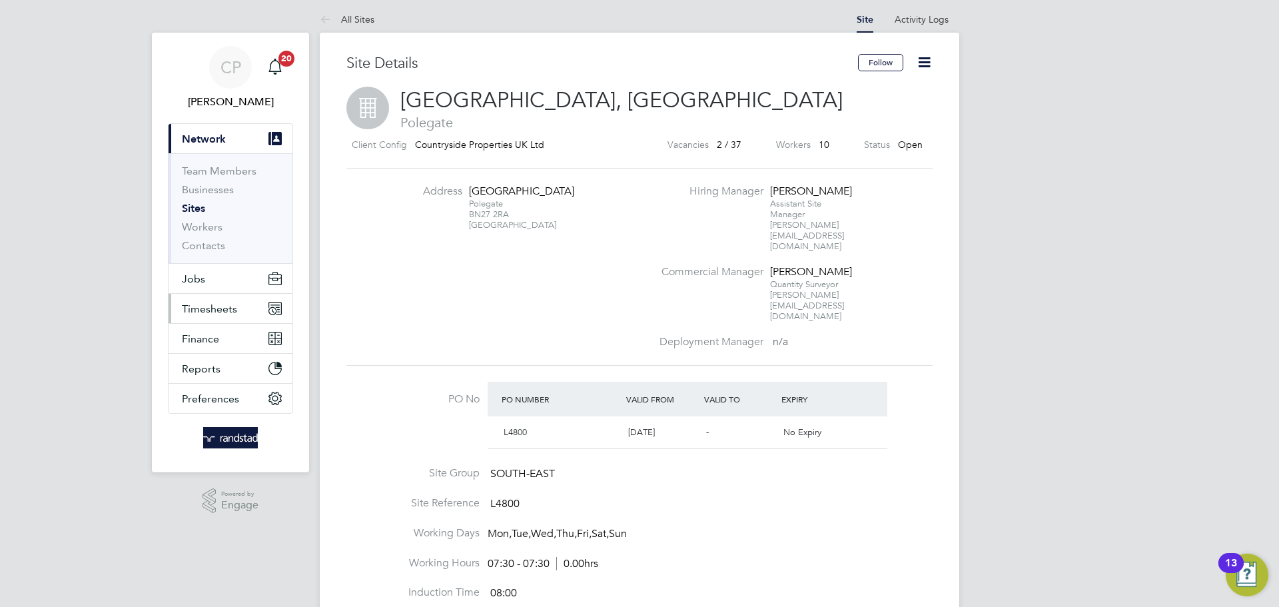
click at [211, 302] on span "Timesheets" at bounding box center [209, 308] width 55 height 13
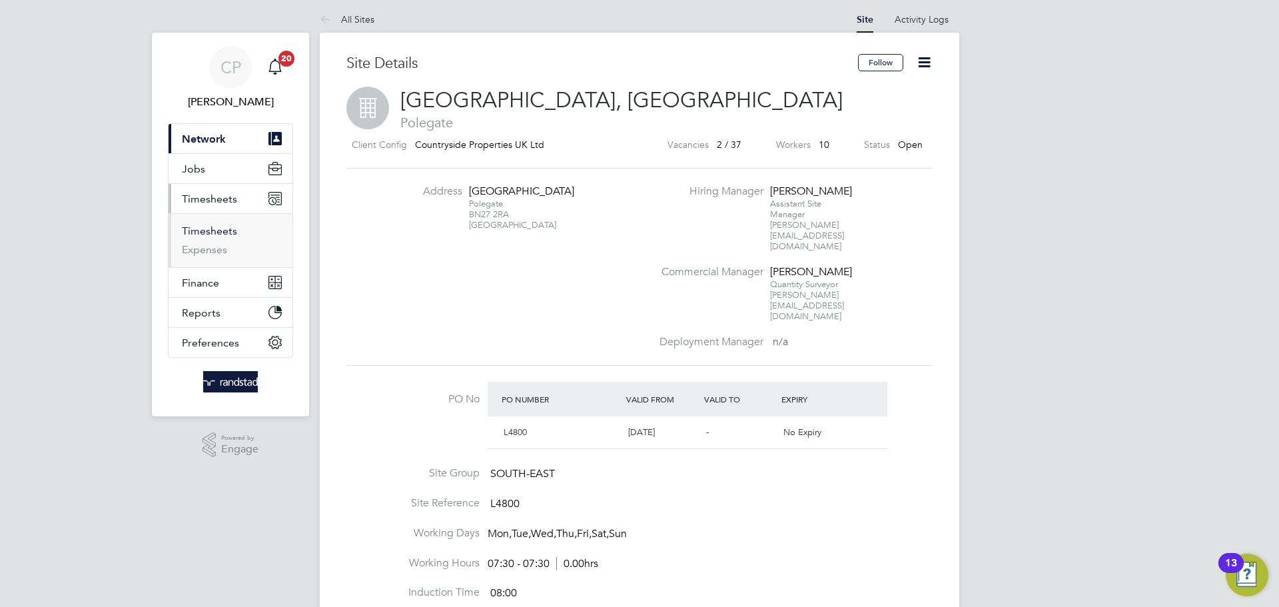
click at [227, 230] on link "Timesheets" at bounding box center [209, 230] width 55 height 13
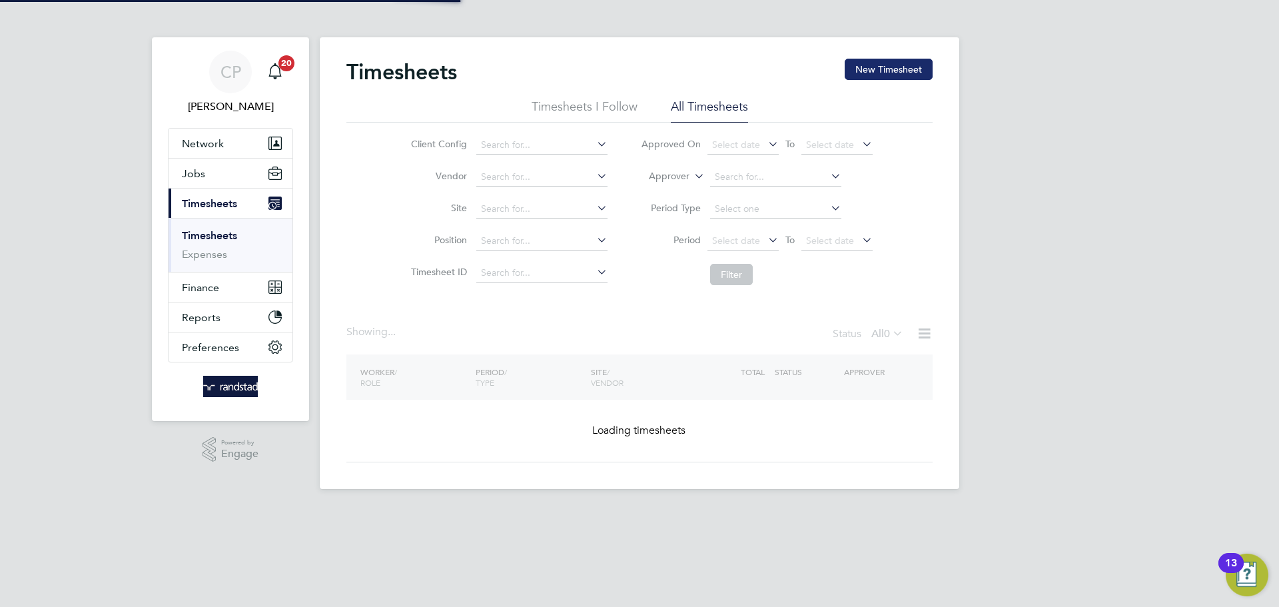
click at [873, 75] on button "New Timesheet" at bounding box center [888, 69] width 88 height 21
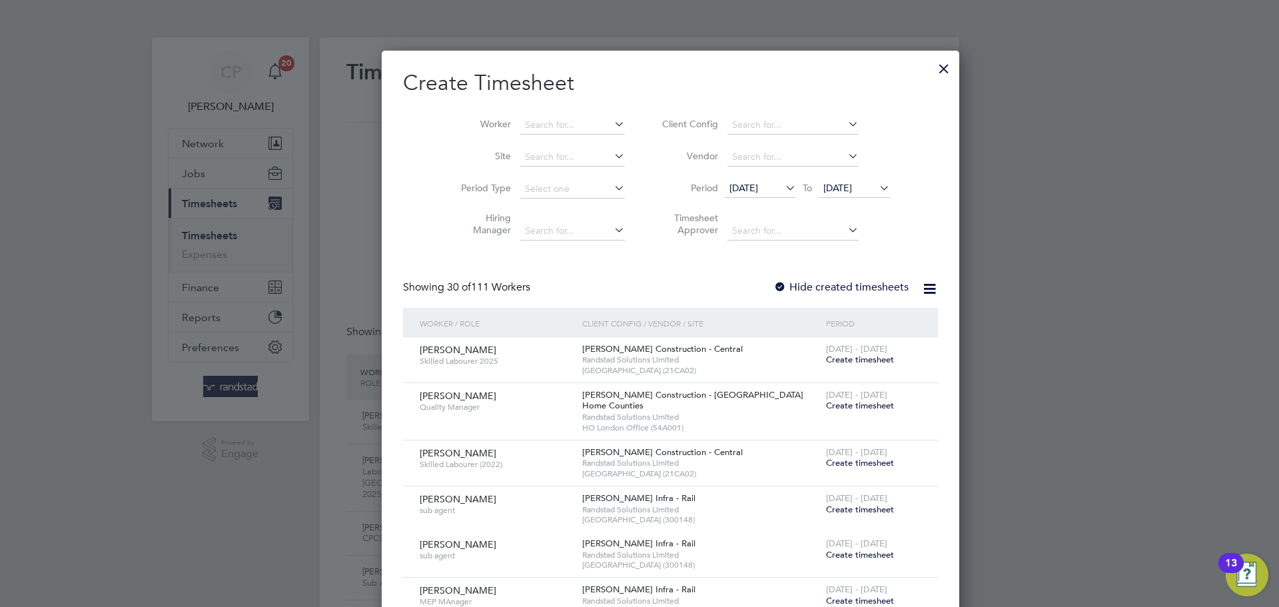
click at [844, 183] on span "20 Aug 2025" at bounding box center [837, 188] width 29 height 12
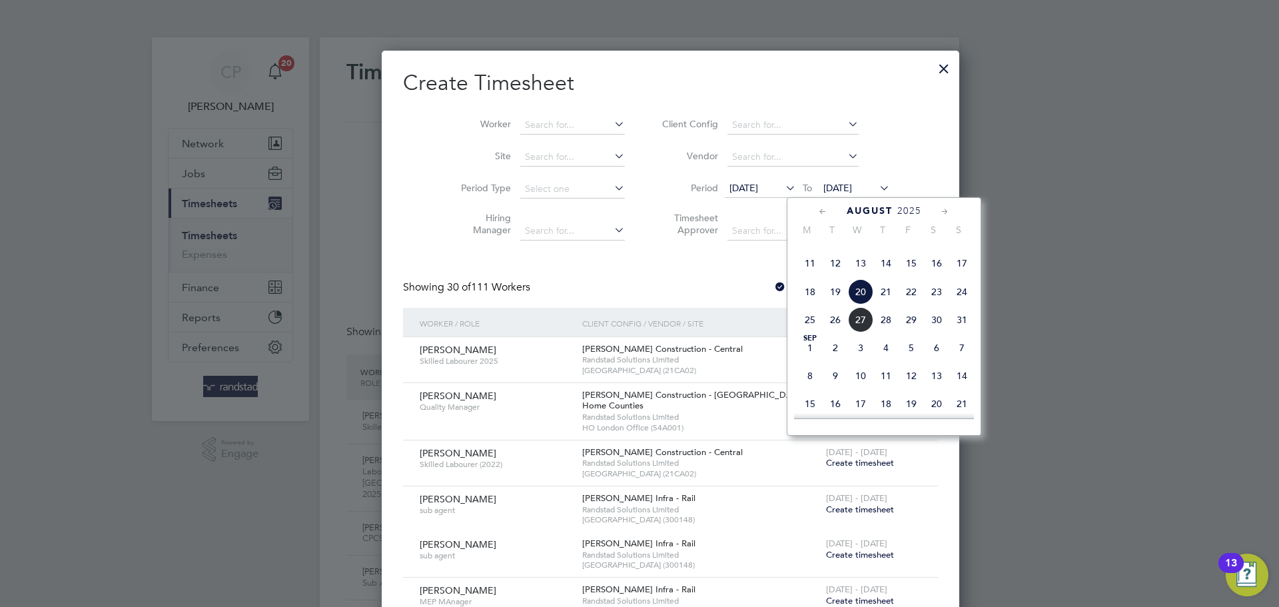
click at [866, 332] on span "27" at bounding box center [860, 319] width 25 height 25
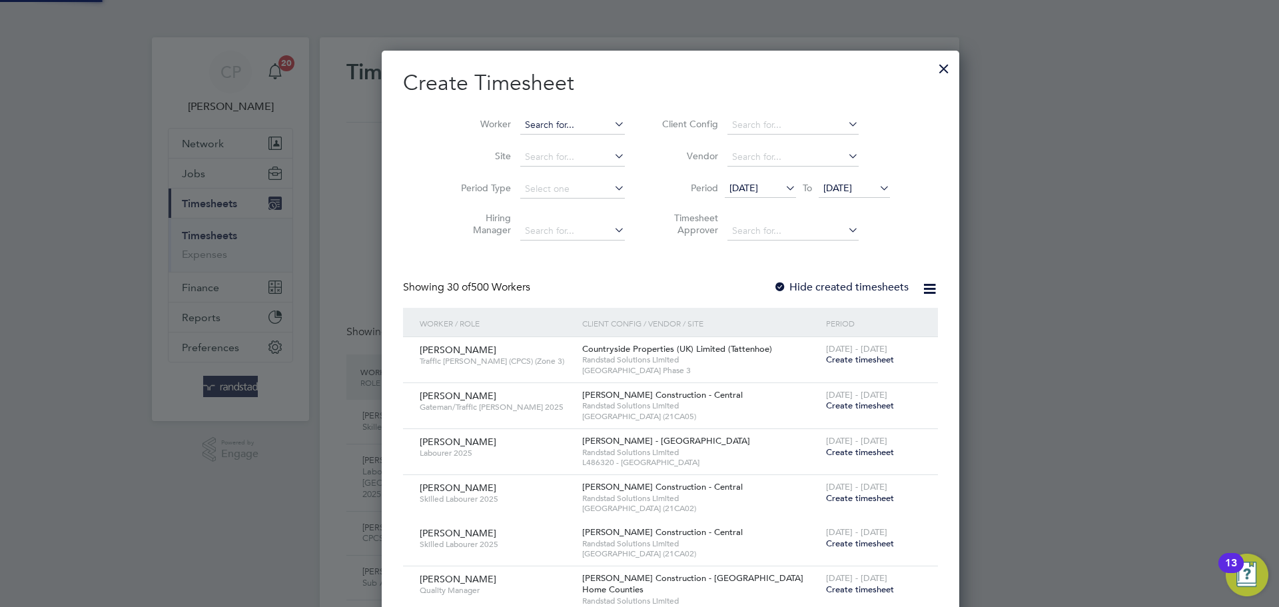
click at [568, 118] on input at bounding box center [572, 125] width 105 height 19
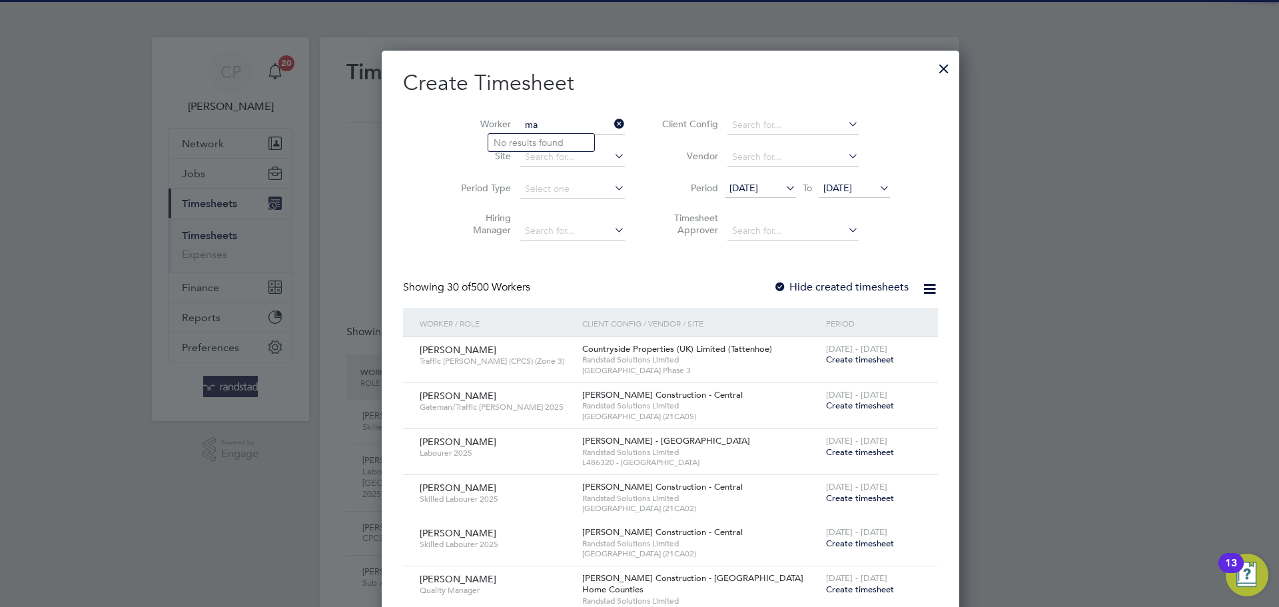
type input "m"
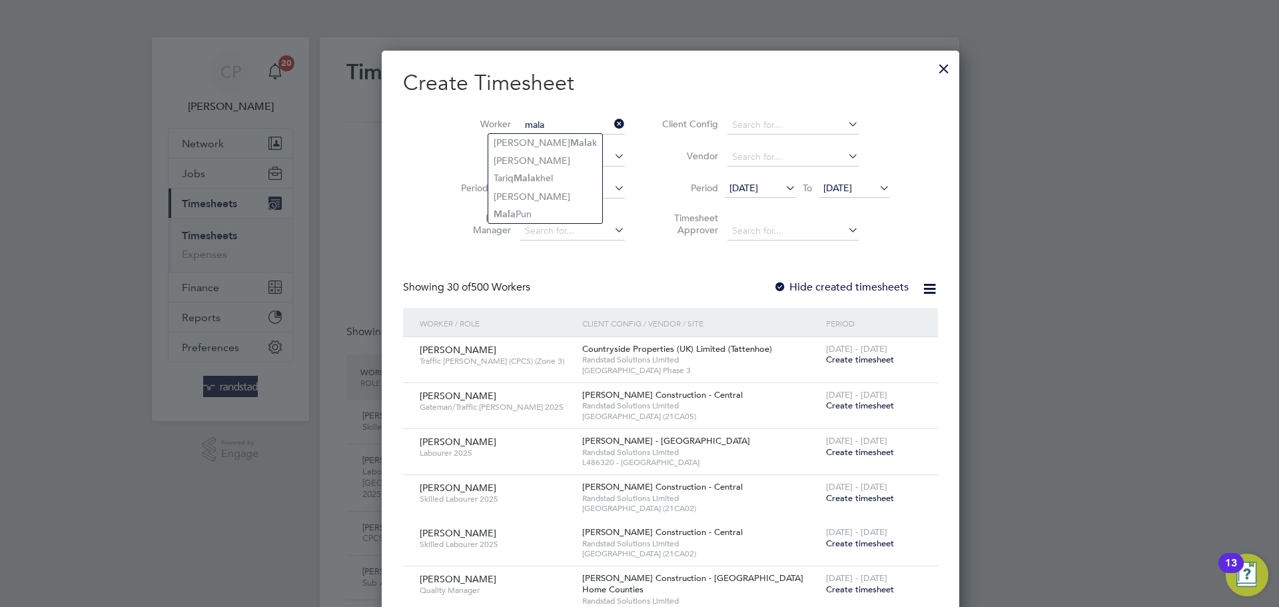
type input "mala"
click at [932, 68] on div at bounding box center [944, 65] width 24 height 24
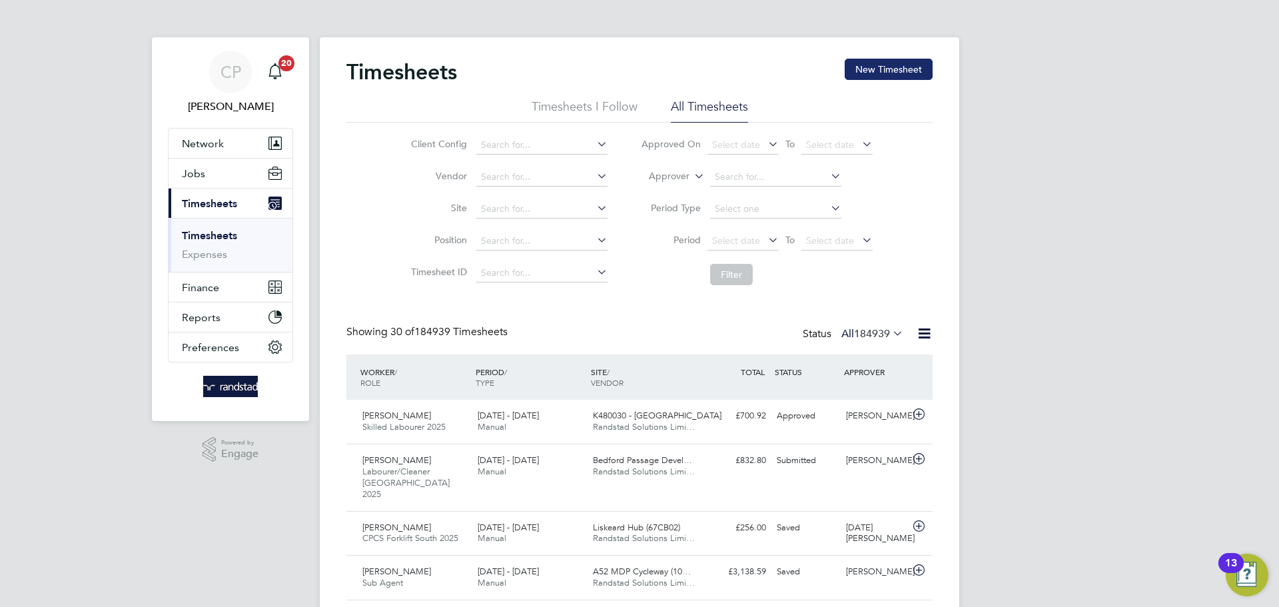
click at [914, 77] on button "New Timesheet" at bounding box center [888, 69] width 88 height 21
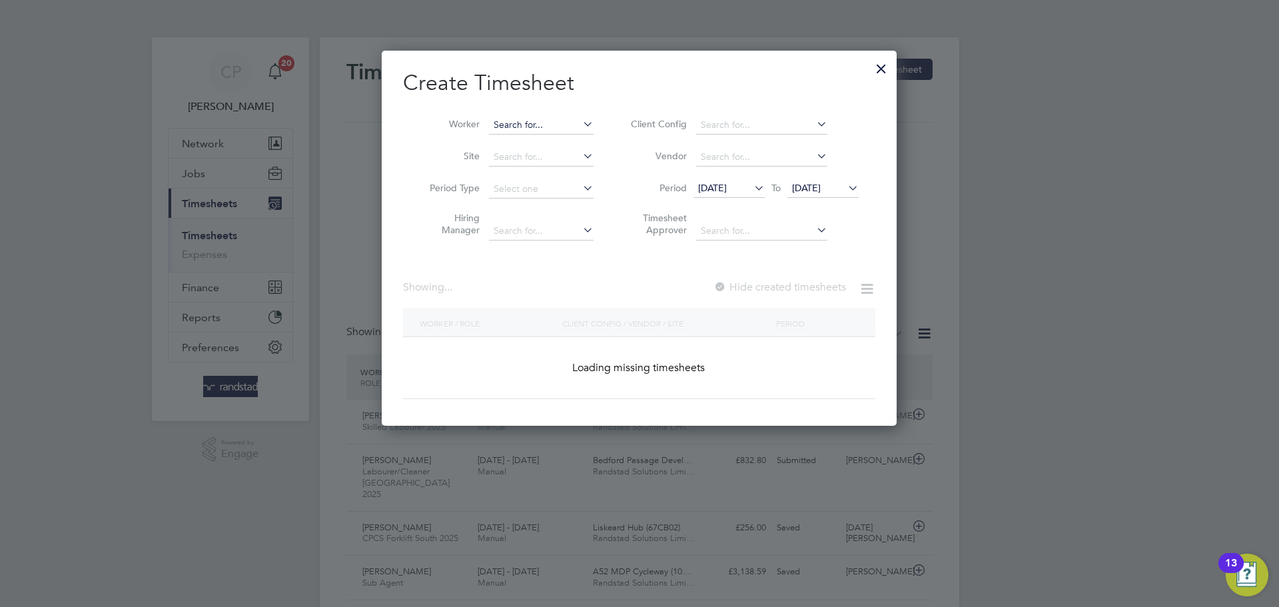
scroll to position [2582, 515]
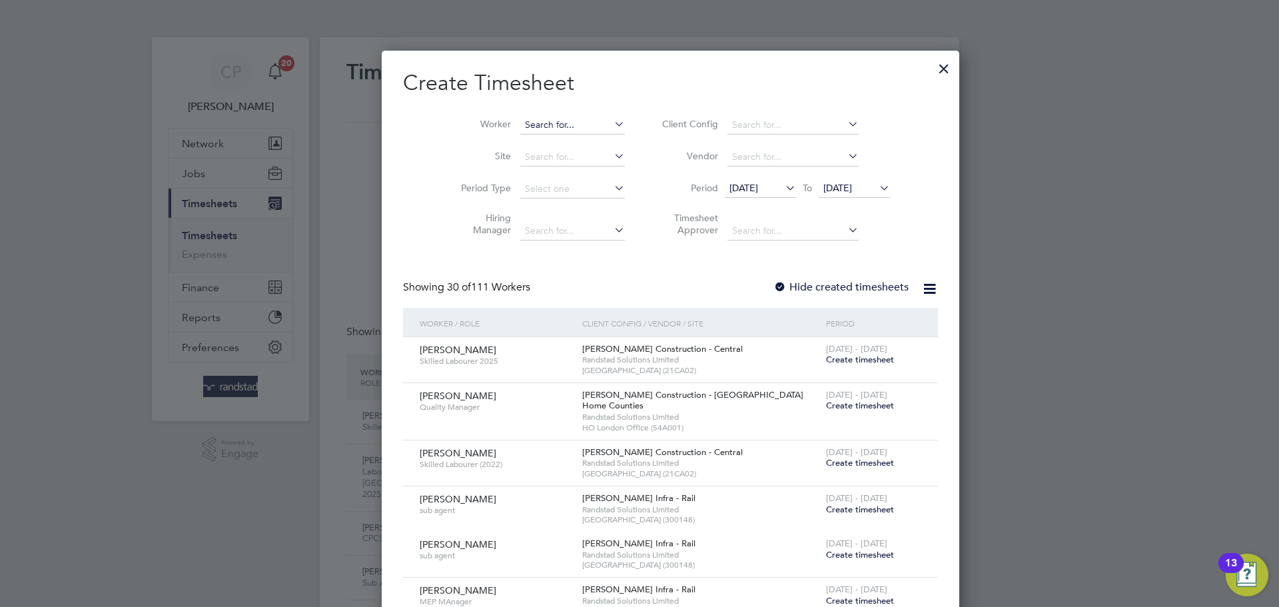
click at [541, 121] on input at bounding box center [572, 125] width 105 height 19
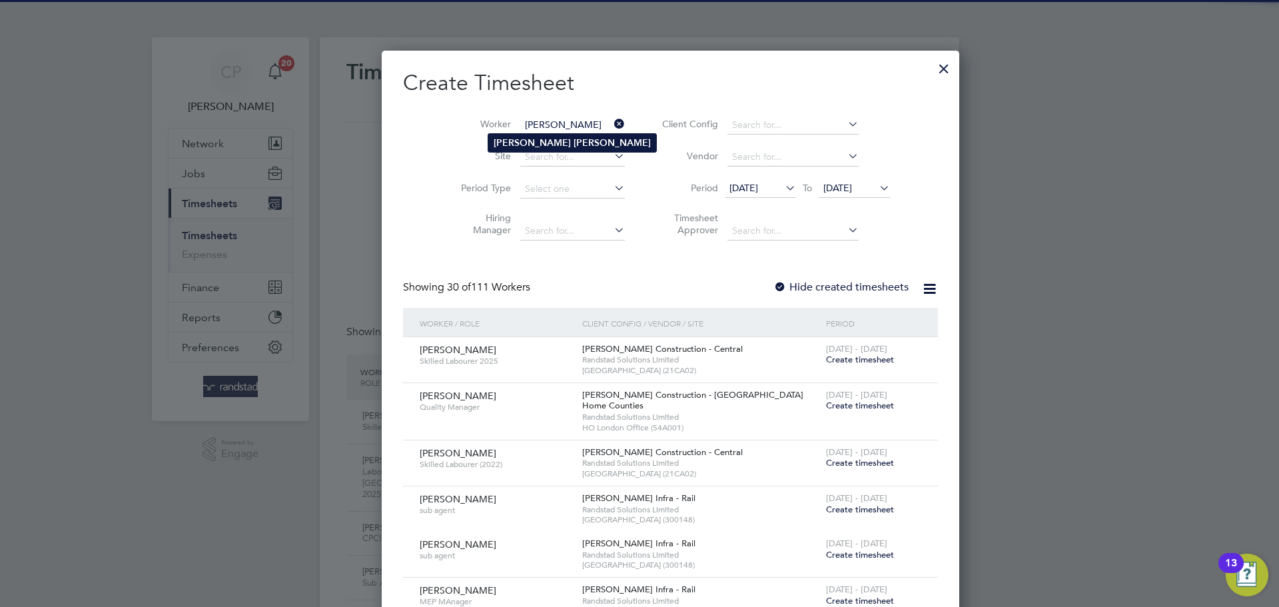
click at [573, 137] on b "Peck" at bounding box center [611, 142] width 77 height 11
type input "Adam Peck"
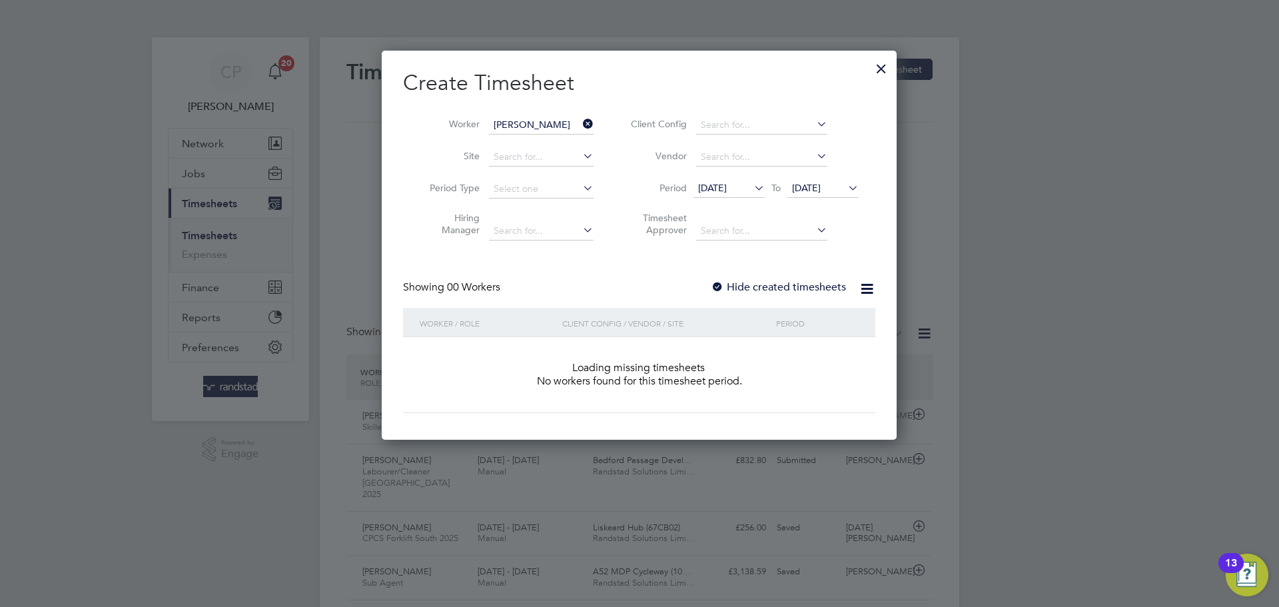
scroll to position [376, 515]
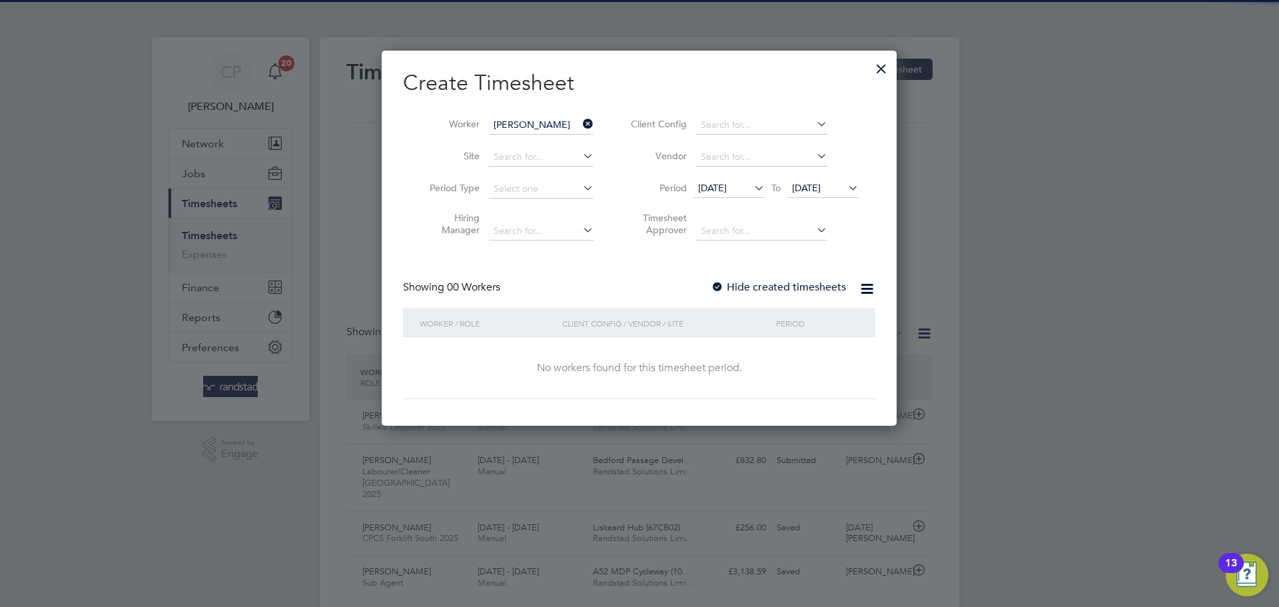
click at [820, 190] on span "20 Aug 2025" at bounding box center [806, 188] width 29 height 12
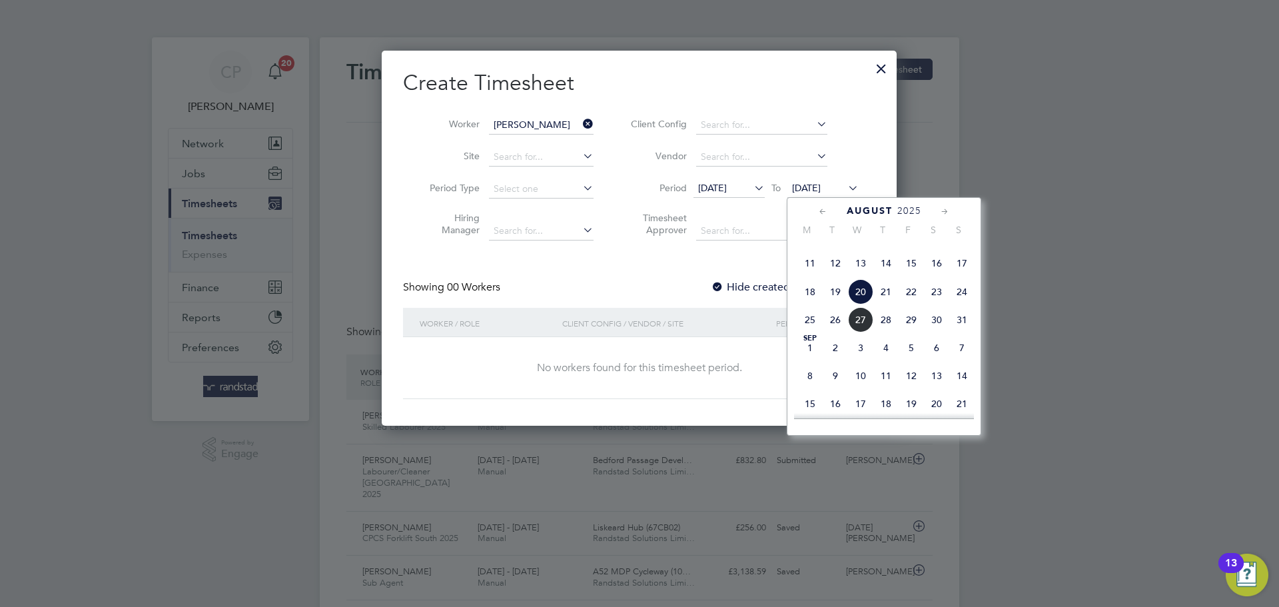
click at [858, 332] on span "27" at bounding box center [860, 319] width 25 height 25
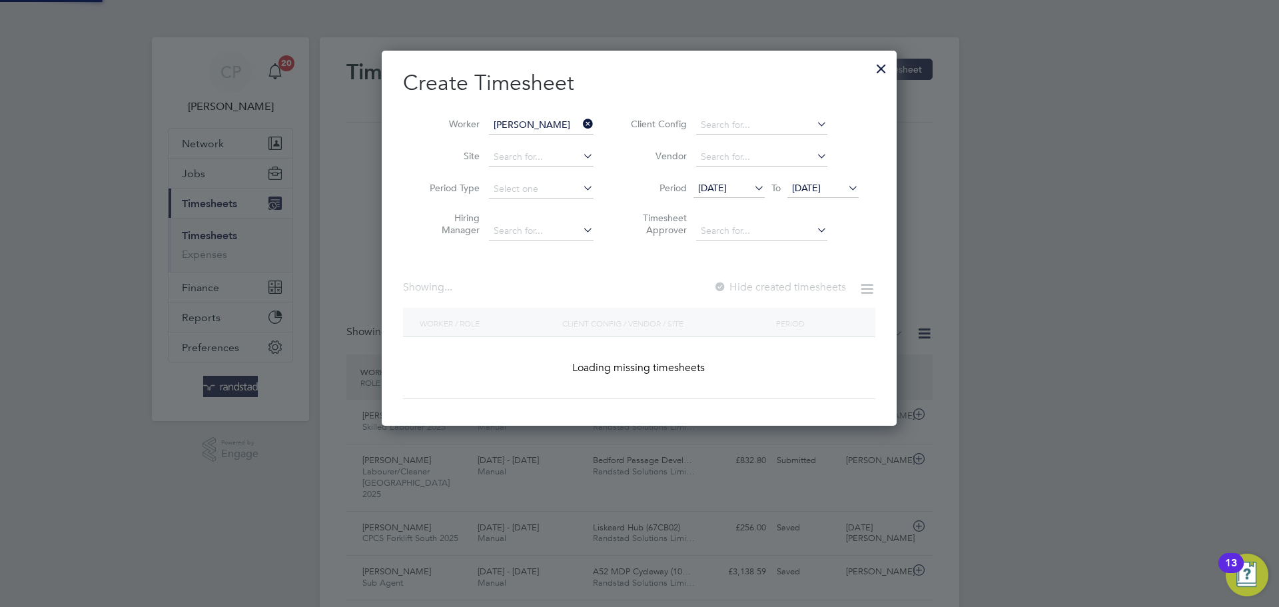
scroll to position [359, 515]
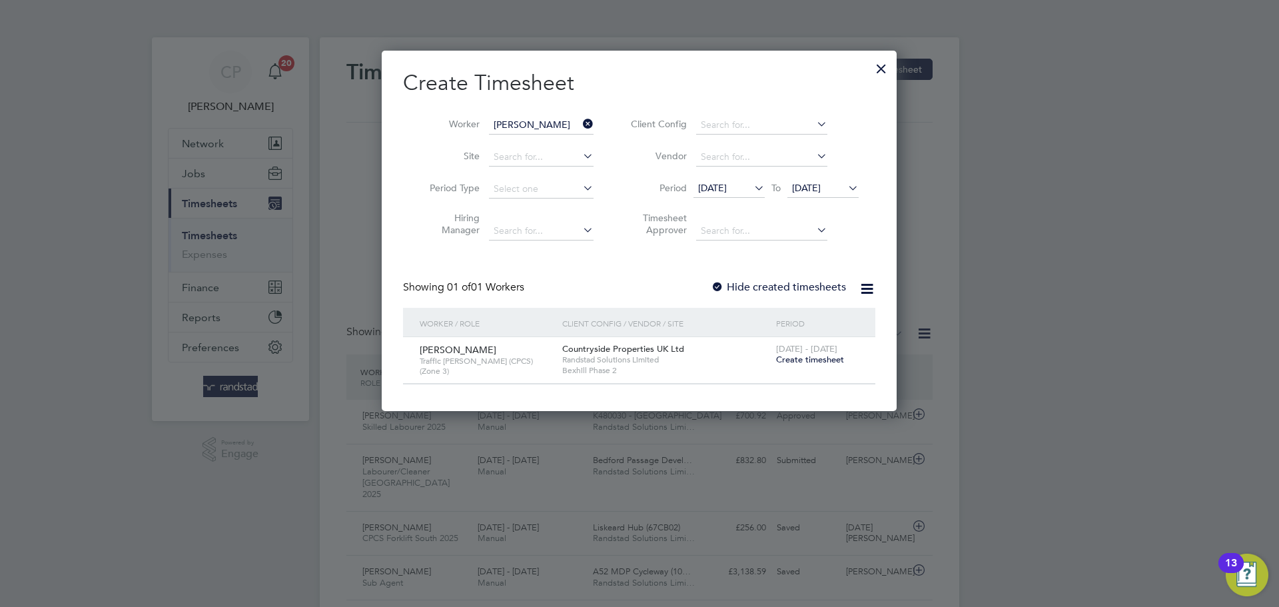
click at [790, 289] on label "Hide created timesheets" at bounding box center [778, 286] width 135 height 13
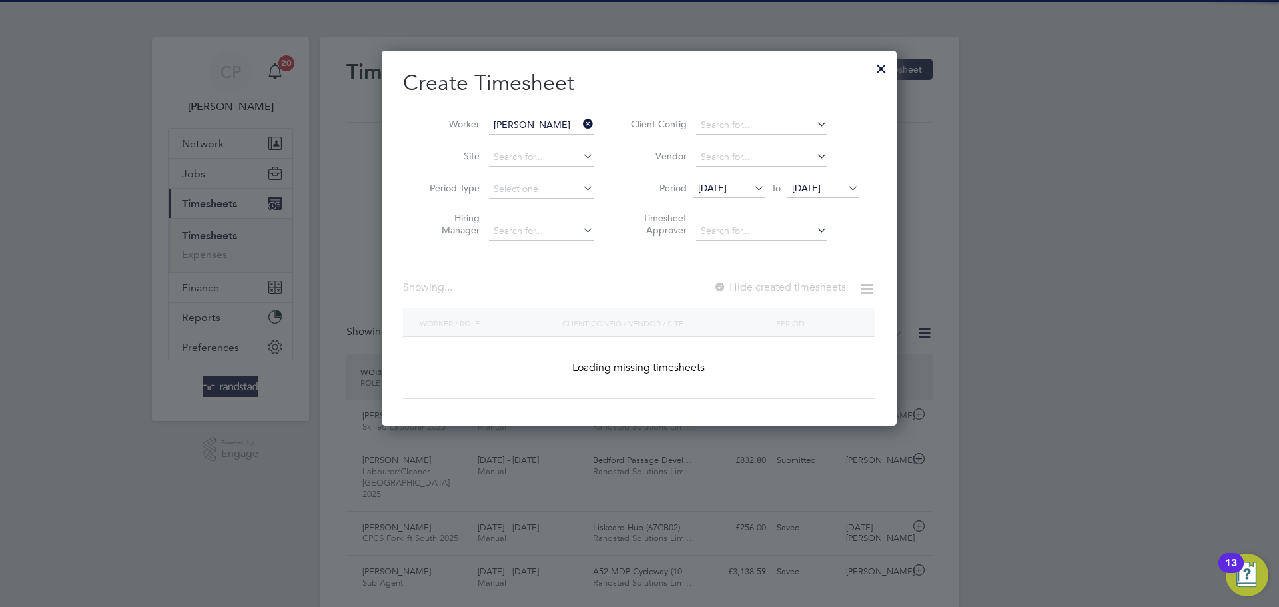
scroll to position [449, 515]
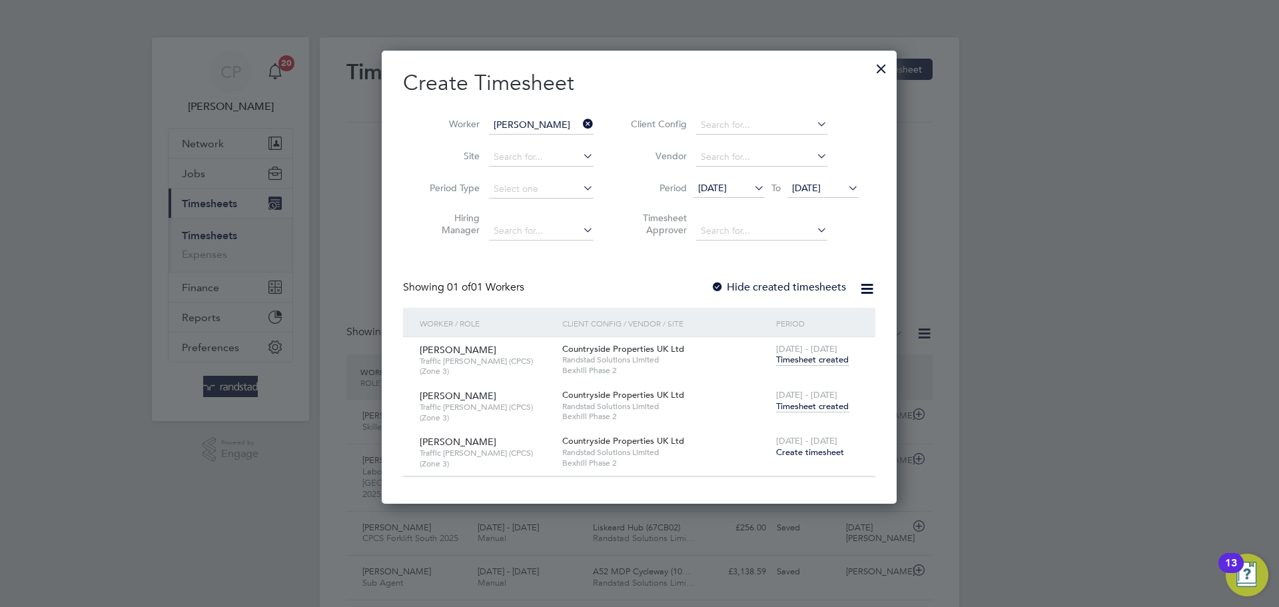
click at [801, 408] on span "Timesheet created" at bounding box center [812, 406] width 73 height 12
